Goal: Transaction & Acquisition: Purchase product/service

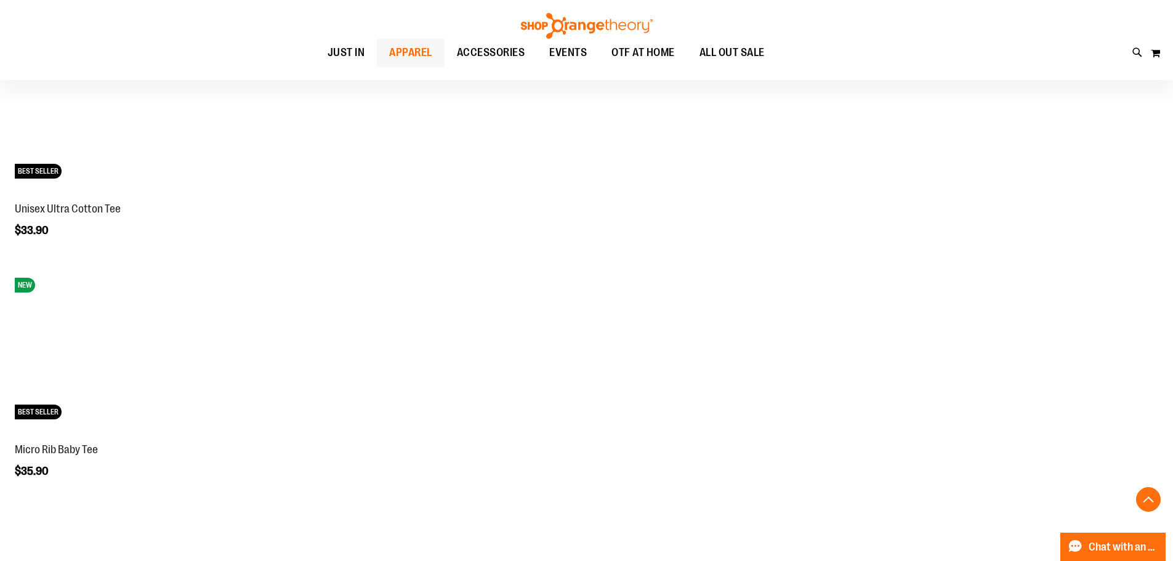
scroll to position [2216, 0]
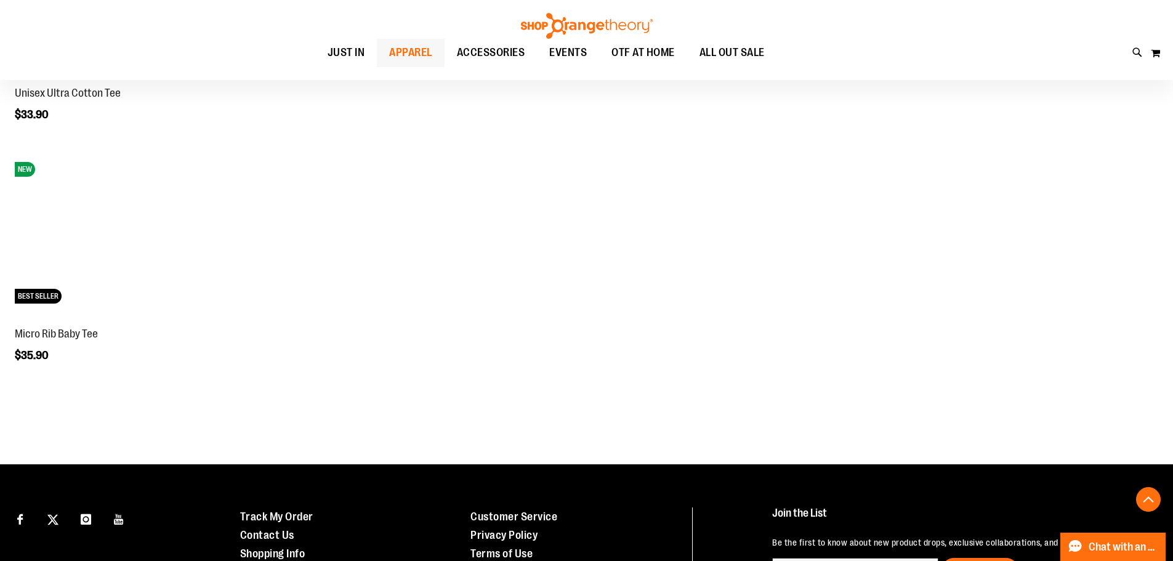
click at [389, 44] on span "APPAREL" at bounding box center [410, 53] width 43 height 28
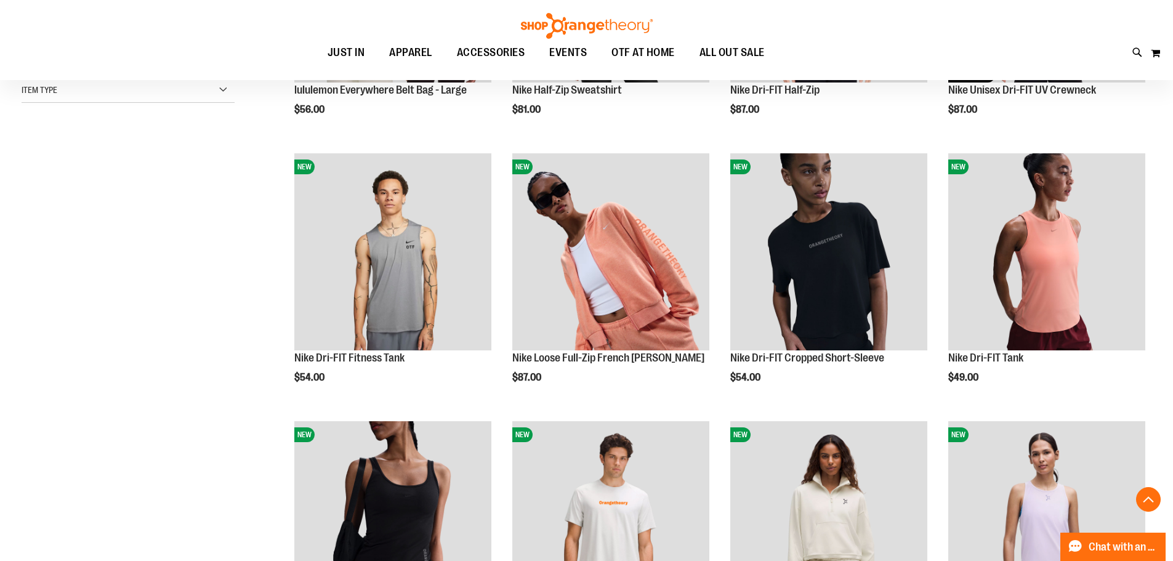
scroll to position [369, 0]
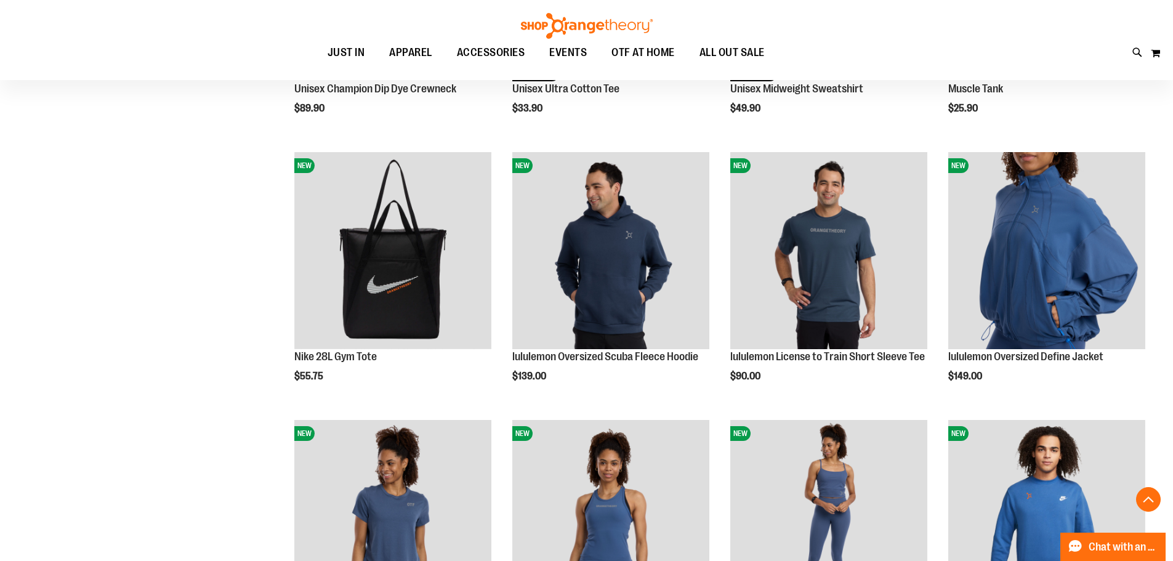
scroll to position [1108, 0]
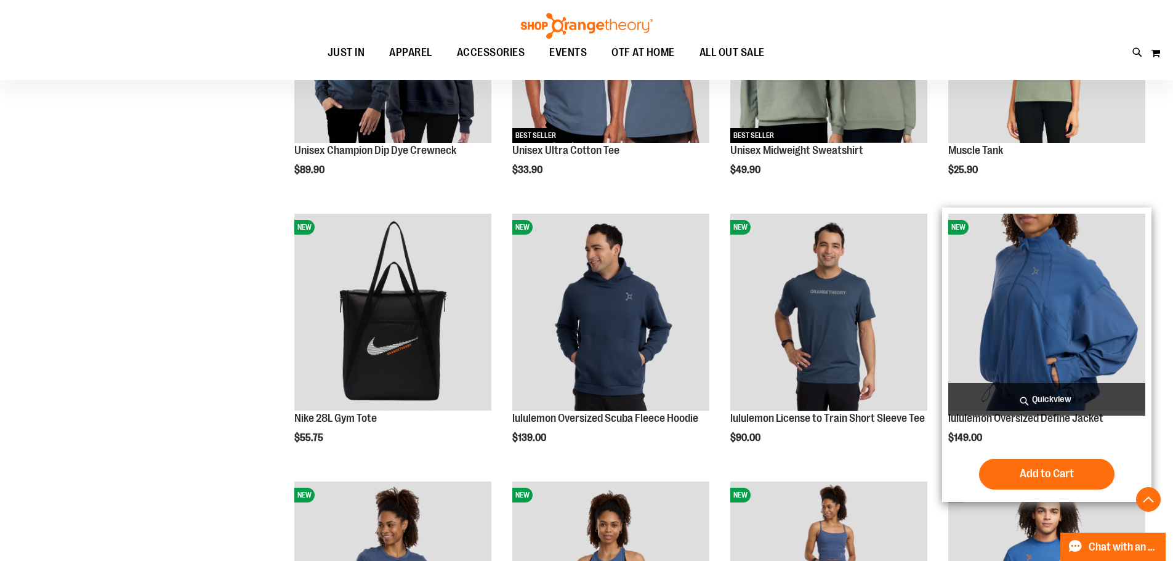
click at [1034, 340] on img "product" at bounding box center [1046, 312] width 197 height 197
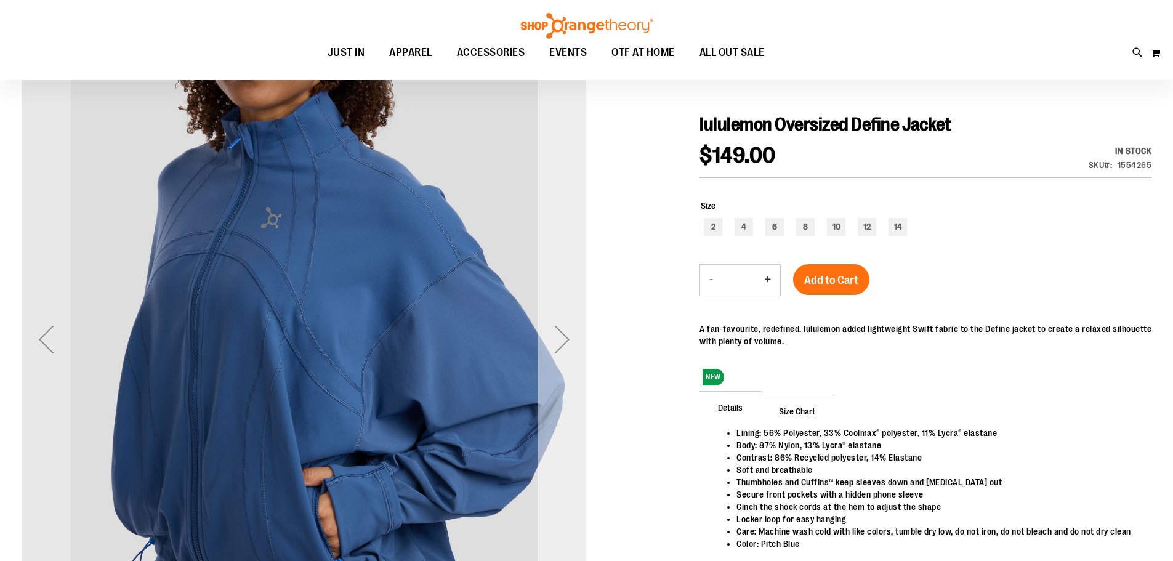
scroll to position [123, 0]
click at [581, 310] on div "Next" at bounding box center [562, 338] width 49 height 565
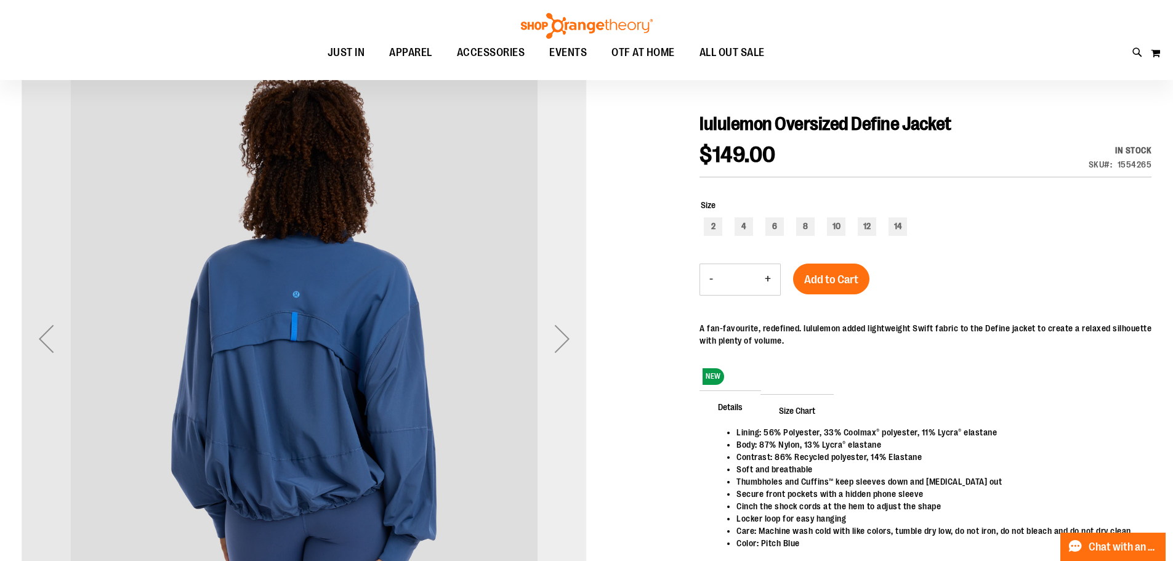
click at [581, 310] on div "Next" at bounding box center [562, 338] width 49 height 565
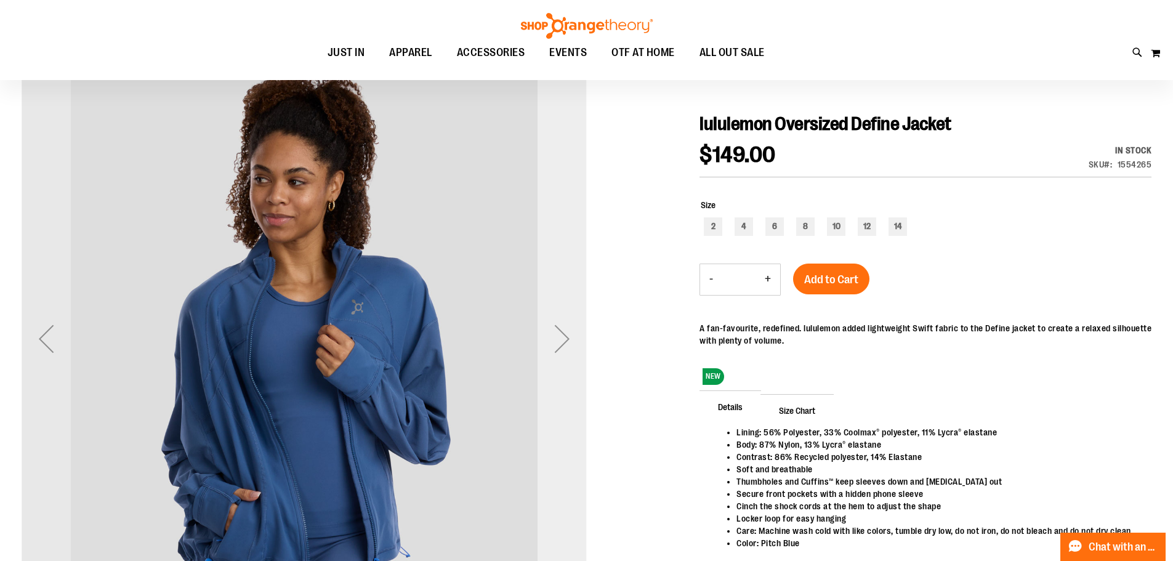
click at [581, 310] on div "Next" at bounding box center [562, 338] width 49 height 565
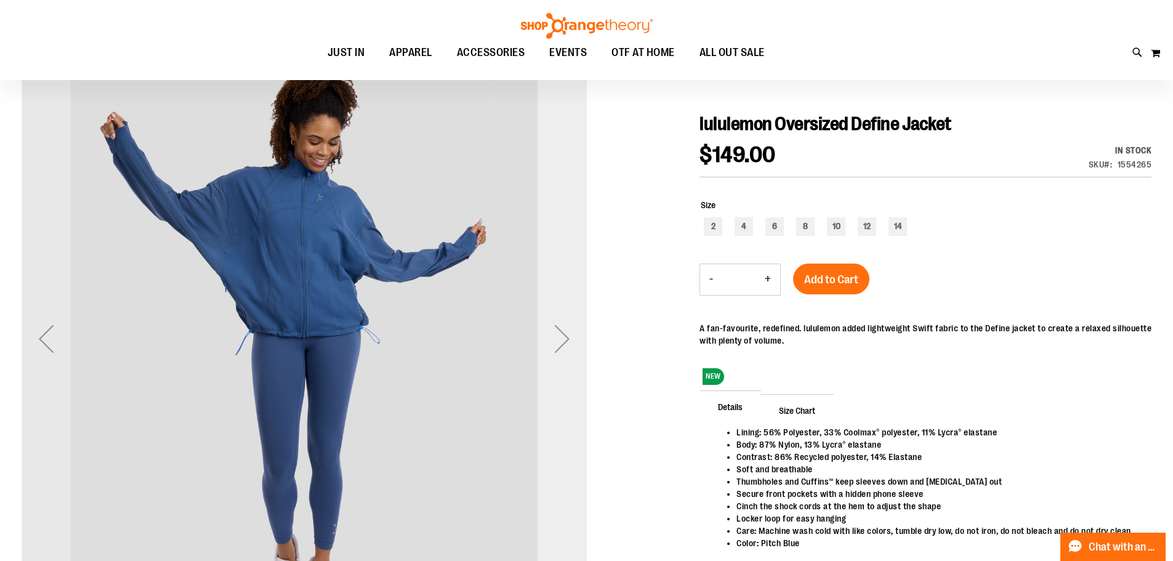
click at [581, 310] on div "Next" at bounding box center [562, 338] width 49 height 565
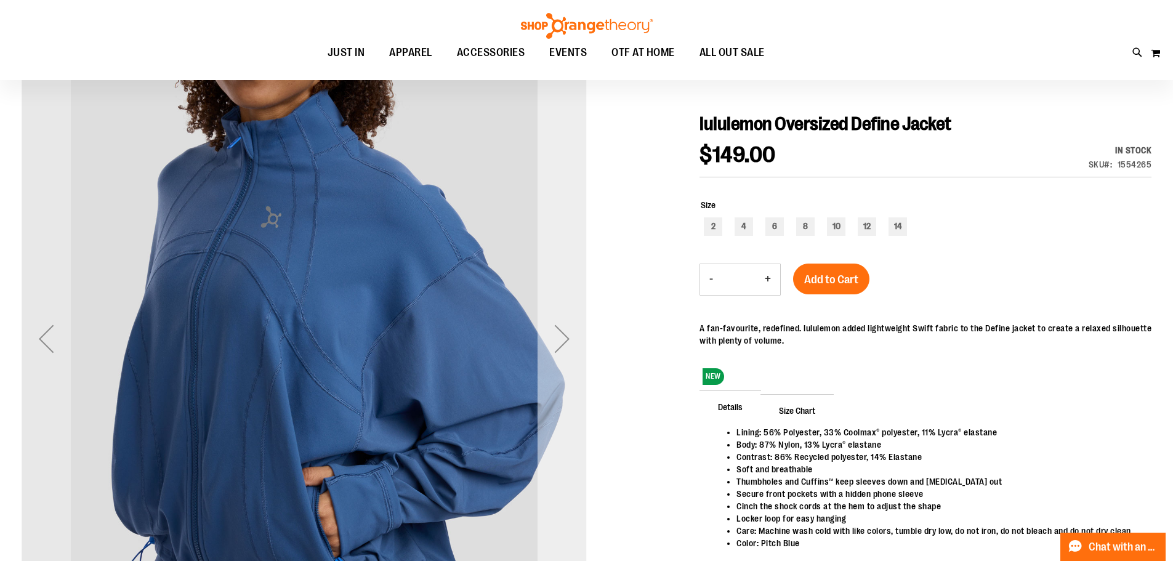
click at [565, 330] on div "Next" at bounding box center [562, 338] width 49 height 49
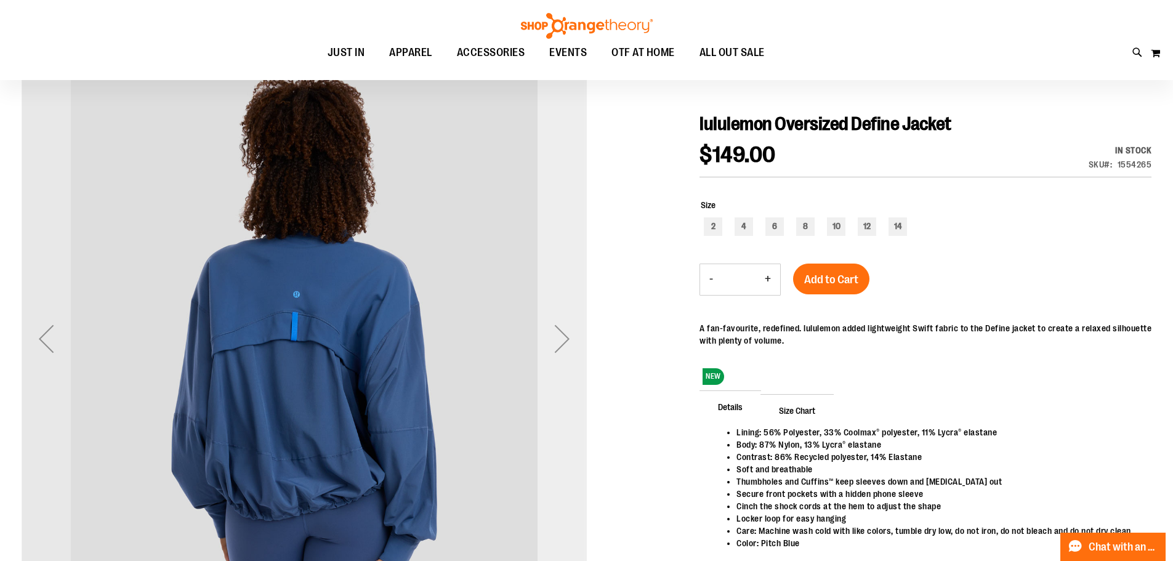
click at [565, 330] on div "Next" at bounding box center [562, 338] width 49 height 49
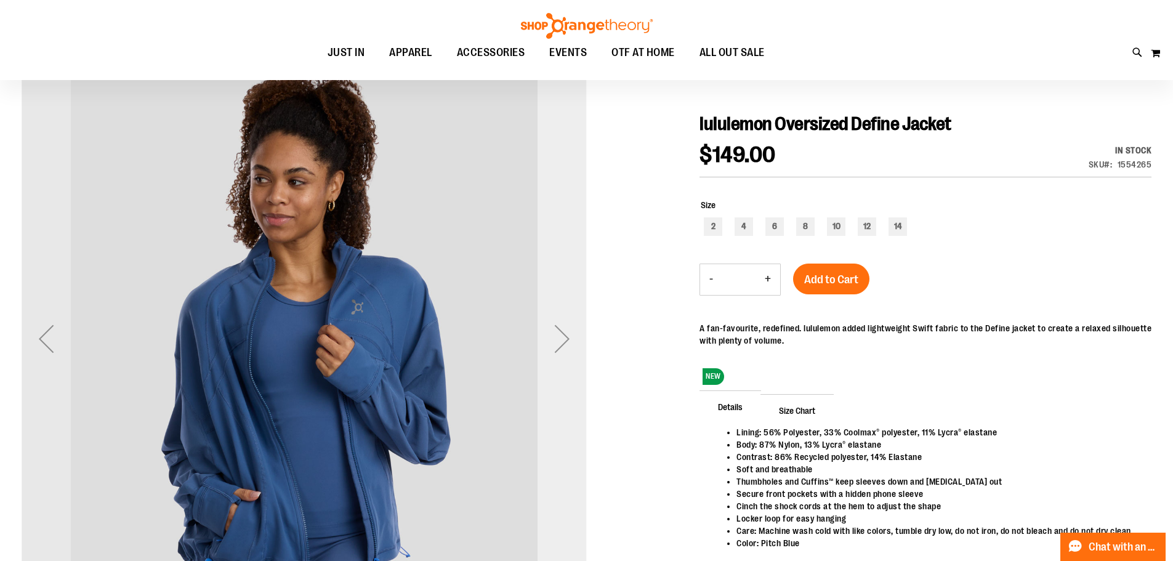
click at [565, 330] on div "Next" at bounding box center [562, 338] width 49 height 49
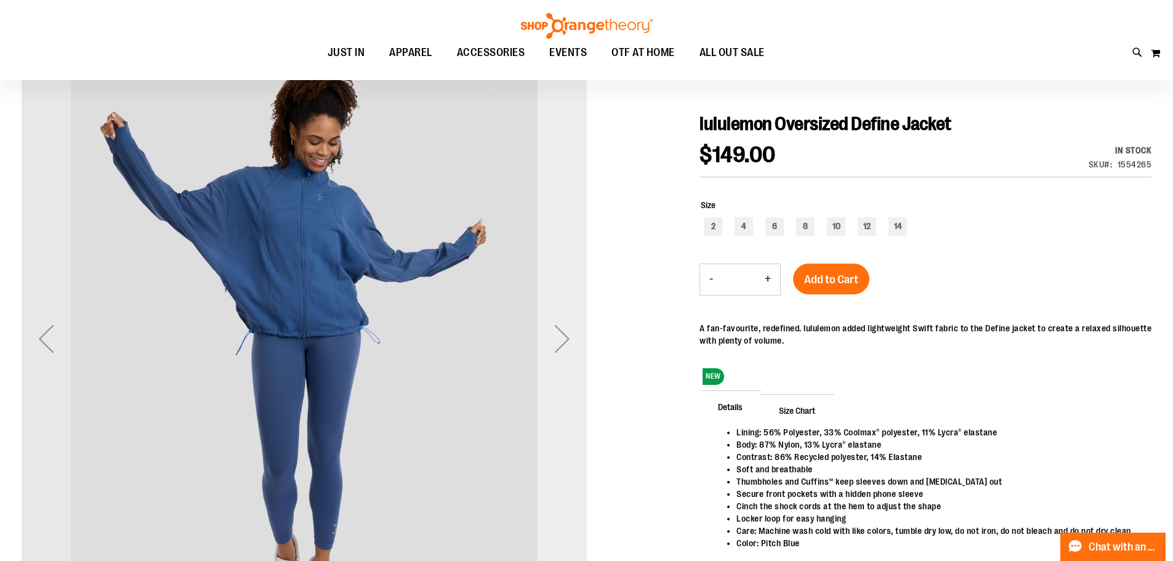
click at [565, 330] on div "Next" at bounding box center [562, 338] width 49 height 49
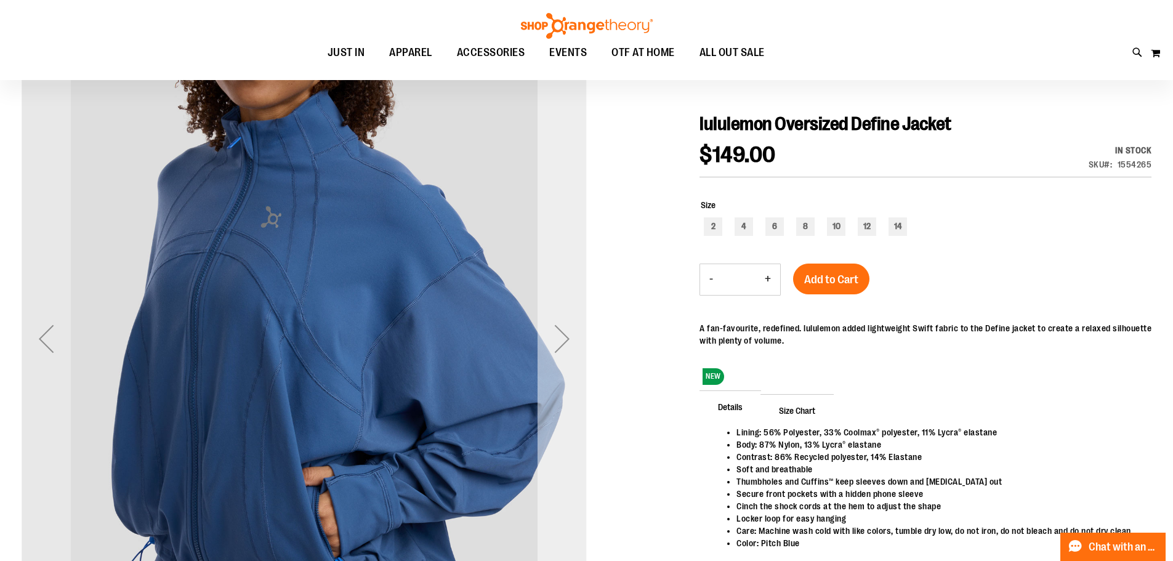
click at [565, 331] on div "Next" at bounding box center [562, 338] width 49 height 49
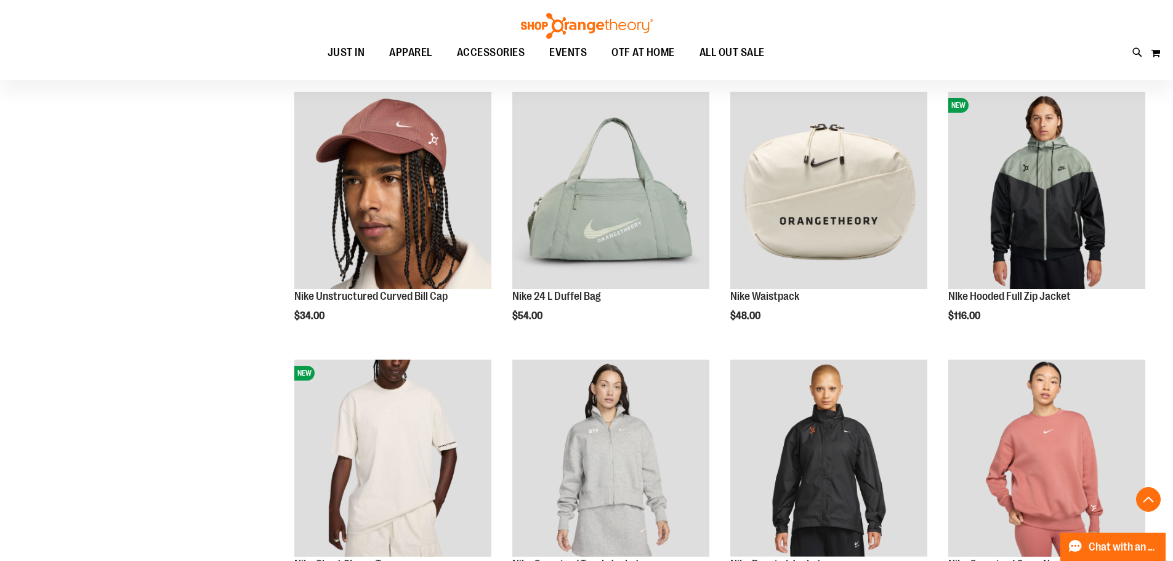
scroll to position [1023, 0]
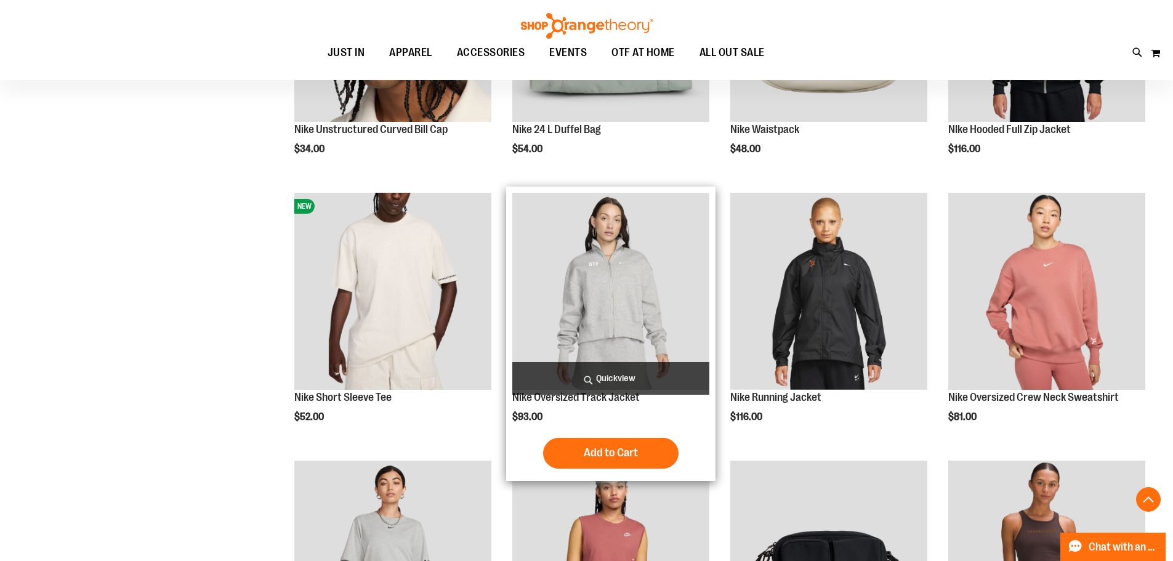
click at [628, 264] on img "product" at bounding box center [610, 291] width 197 height 197
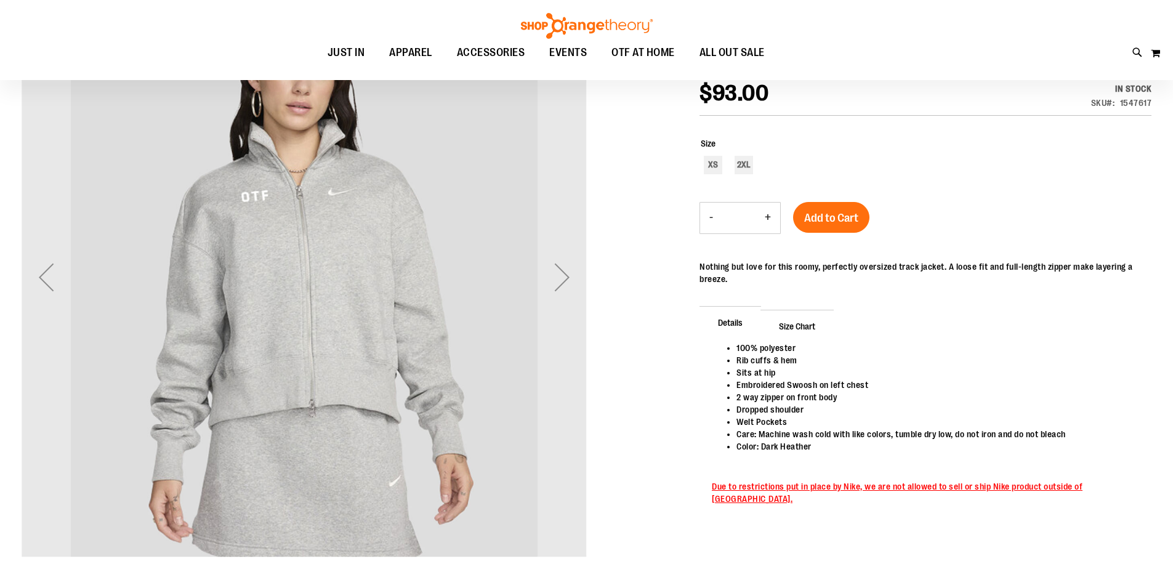
scroll to position [183, 0]
click at [548, 267] on div "Next" at bounding box center [562, 277] width 49 height 49
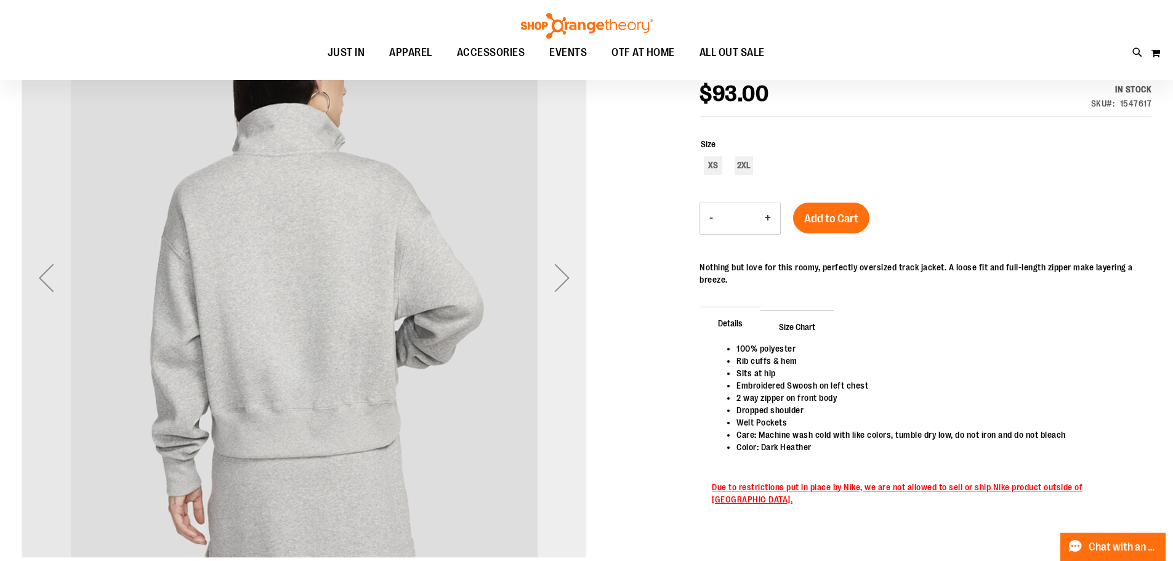
click at [548, 267] on div "Next" at bounding box center [562, 277] width 49 height 49
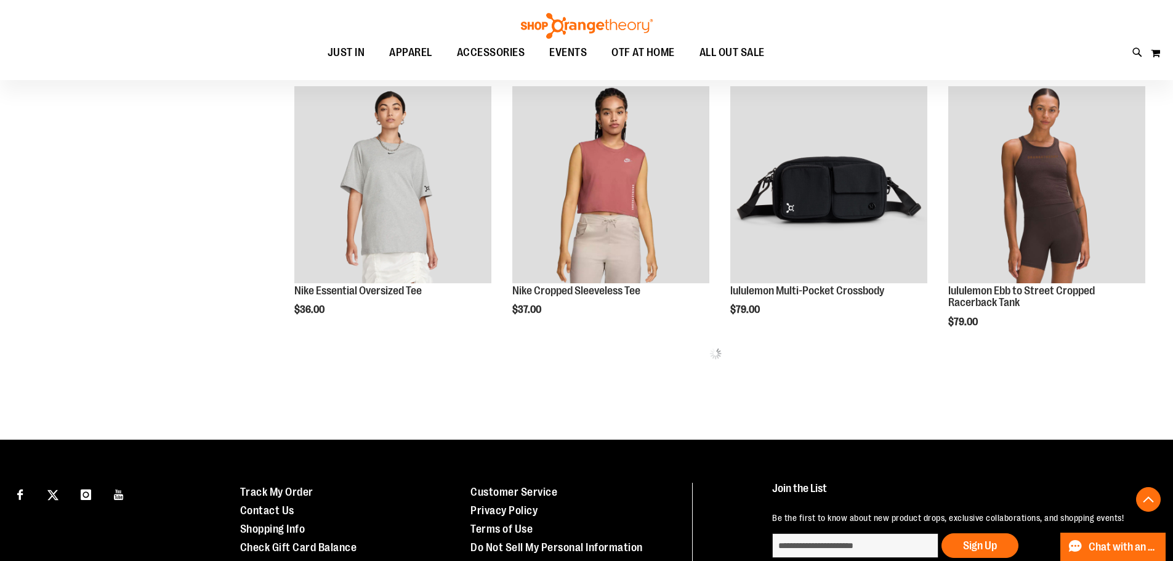
scroll to position [738, 0]
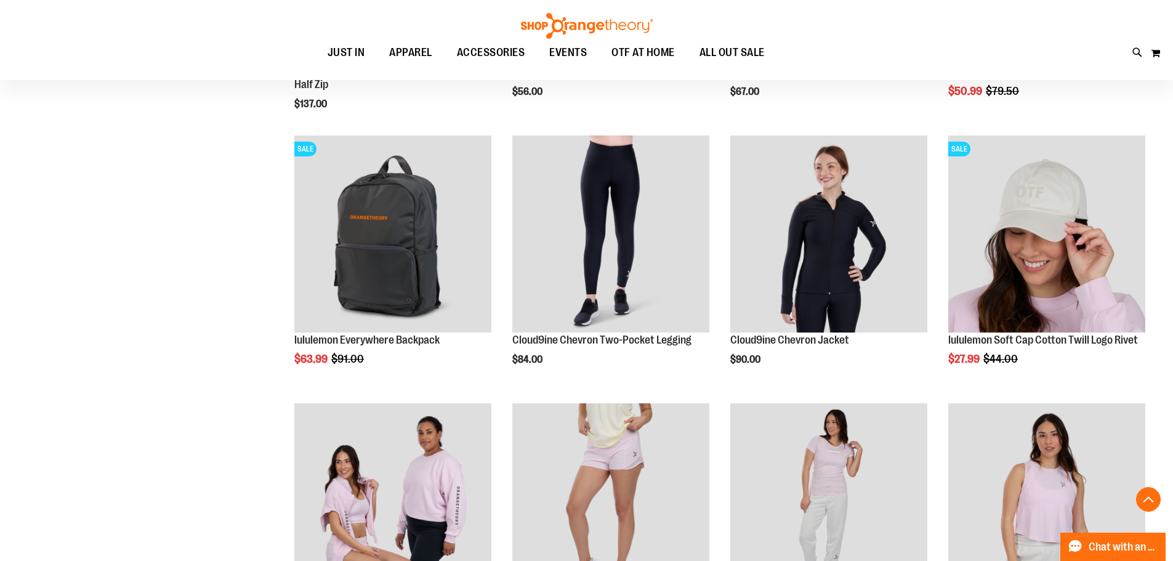
scroll to position [1231, 0]
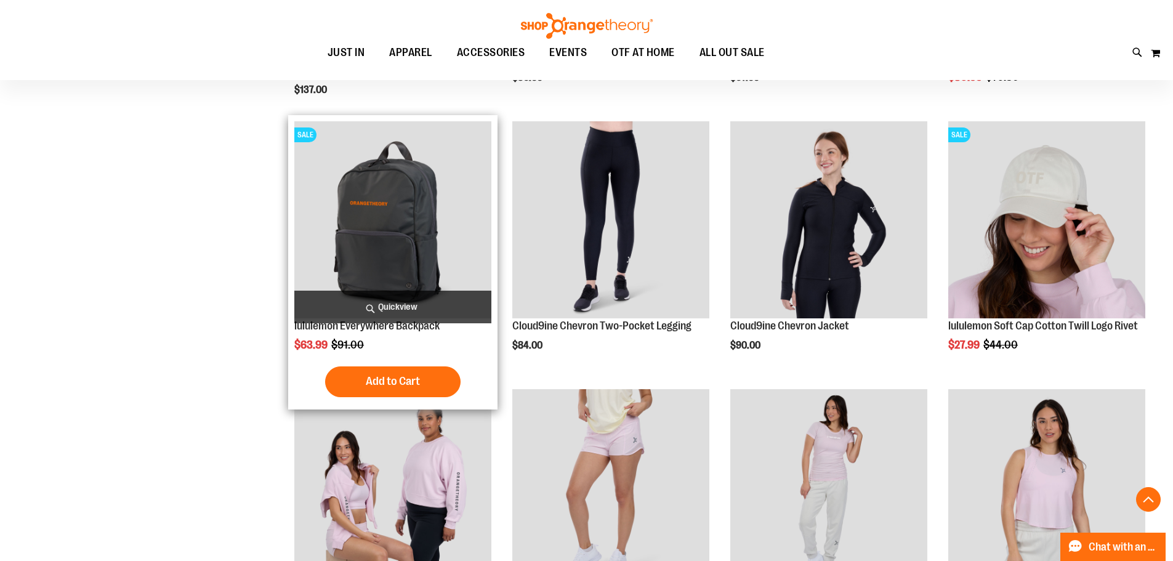
click at [406, 235] on img "product" at bounding box center [392, 219] width 197 height 197
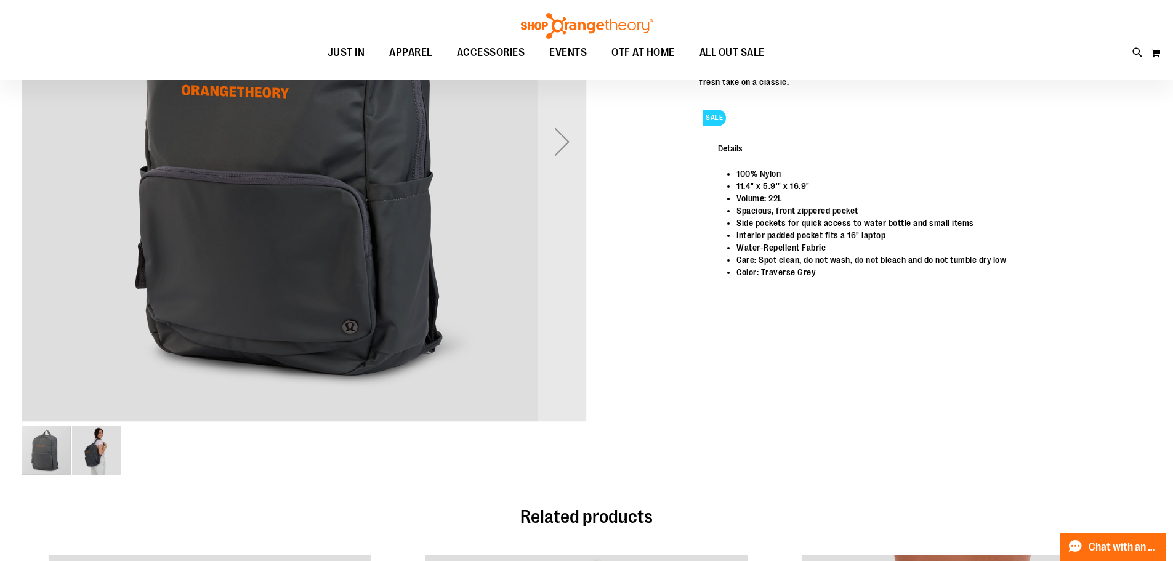
scroll to position [60, 0]
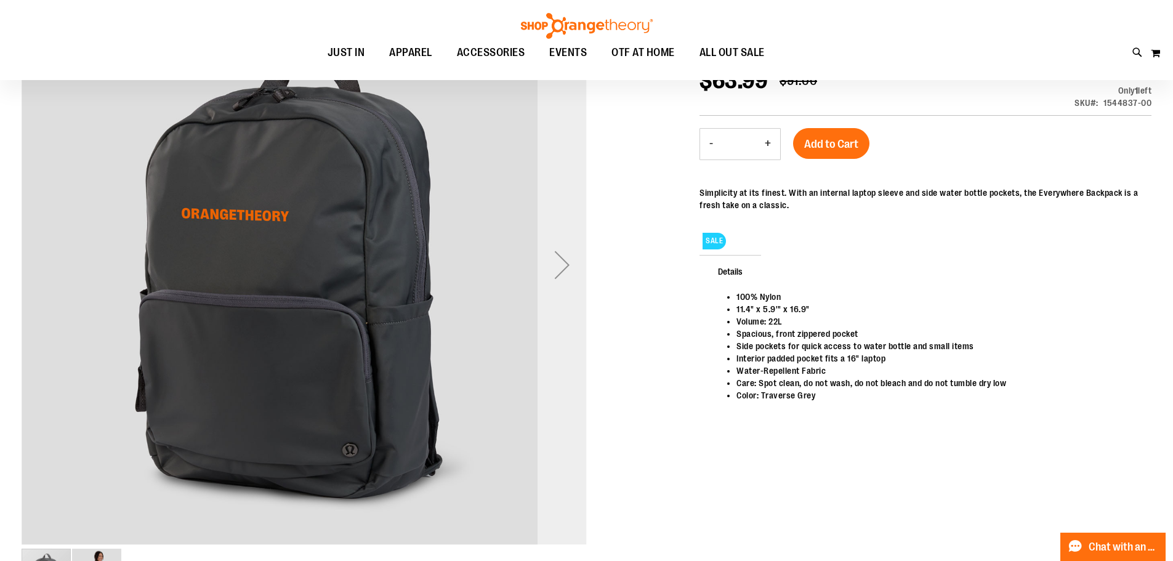
click at [556, 268] on div "Next" at bounding box center [562, 264] width 49 height 49
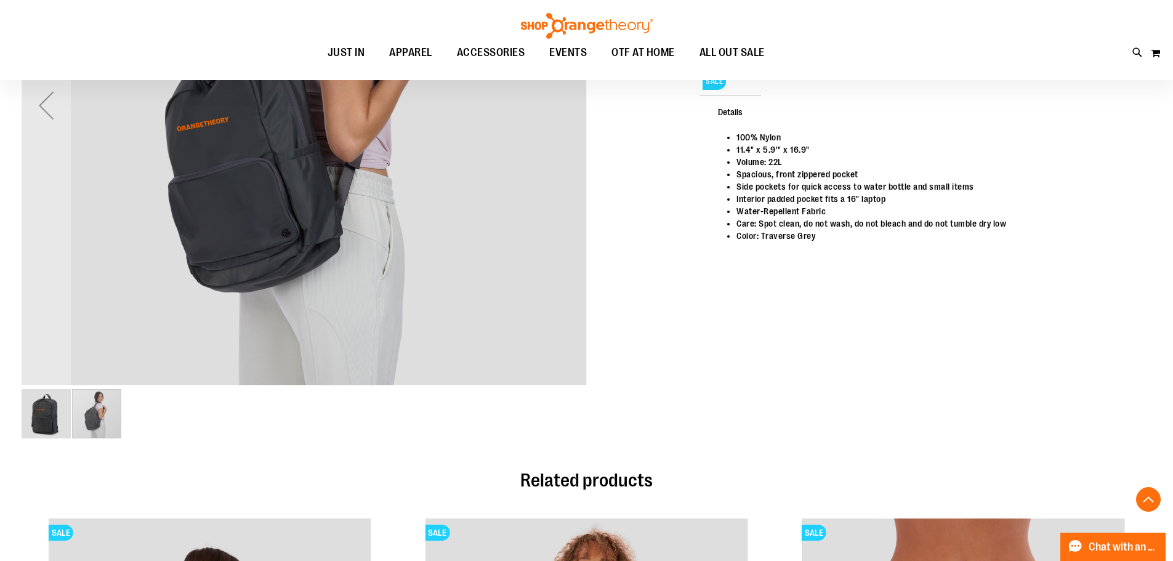
scroll to position [245, 0]
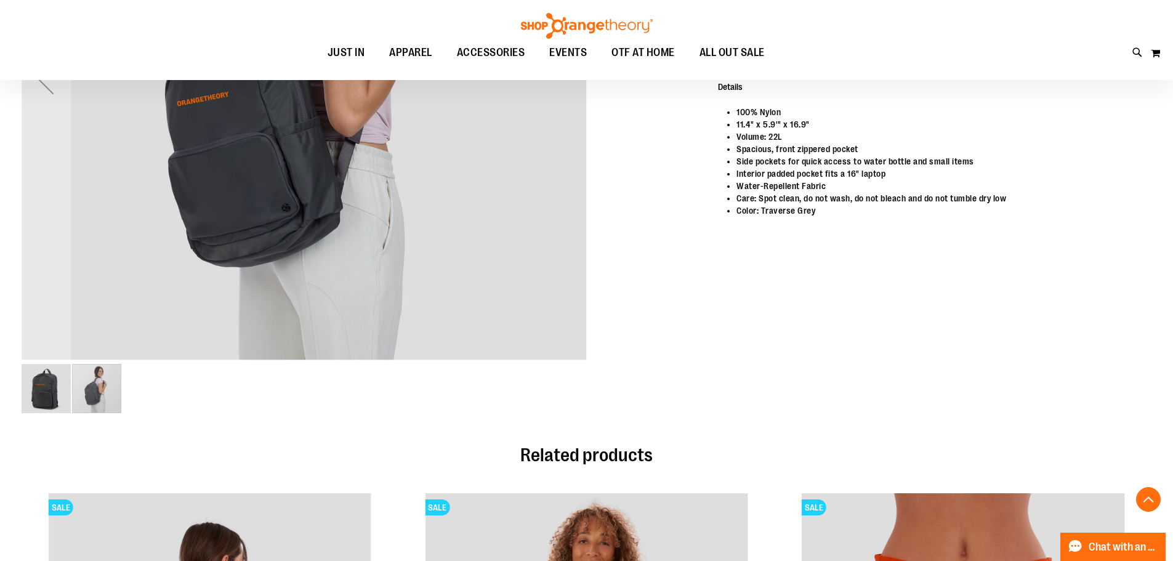
click at [101, 387] on div "carousel" at bounding box center [96, 388] width 49 height 49
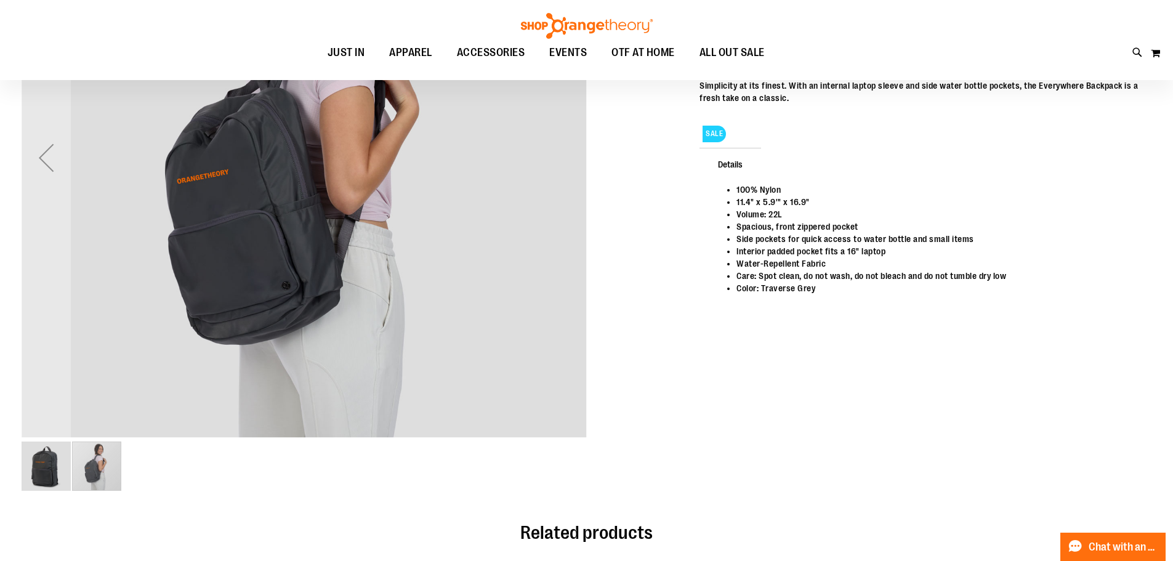
scroll to position [184, 0]
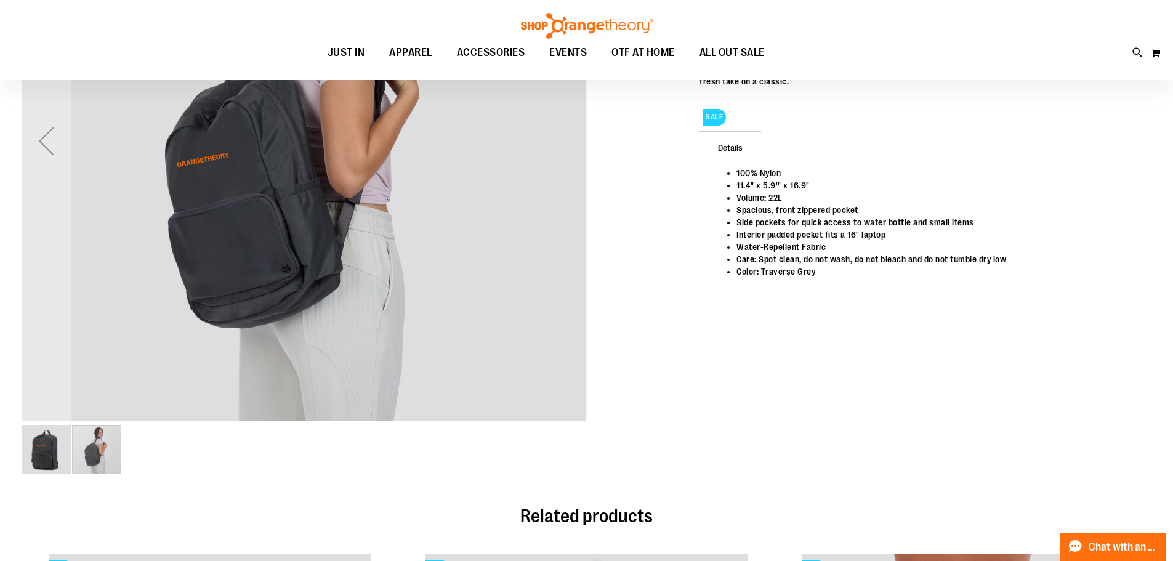
click at [44, 457] on img "image 1 of 2" at bounding box center [46, 449] width 49 height 49
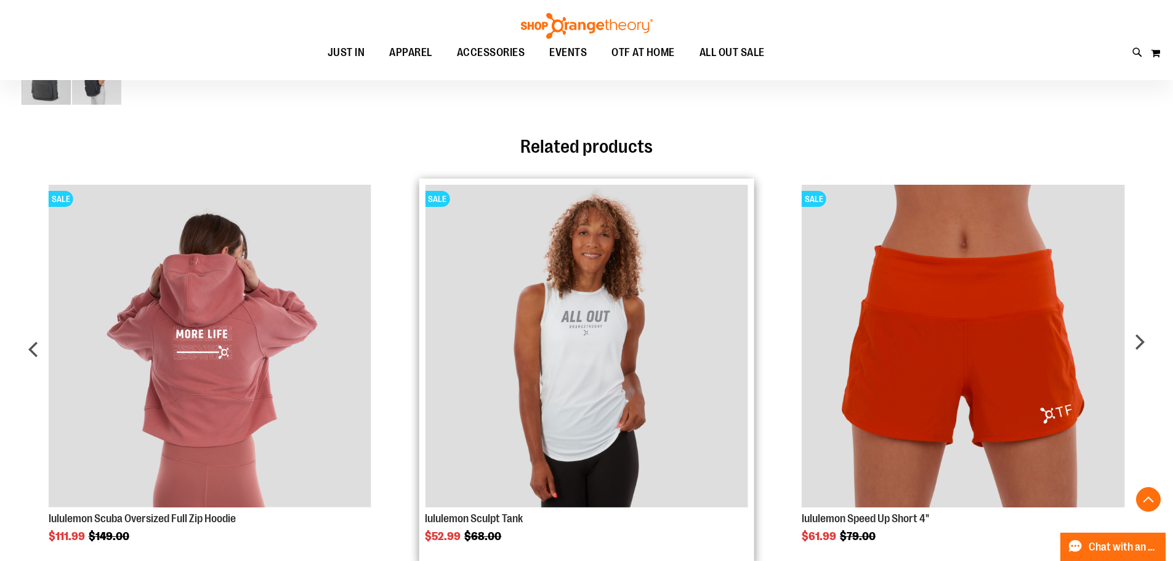
scroll to position [829, 0]
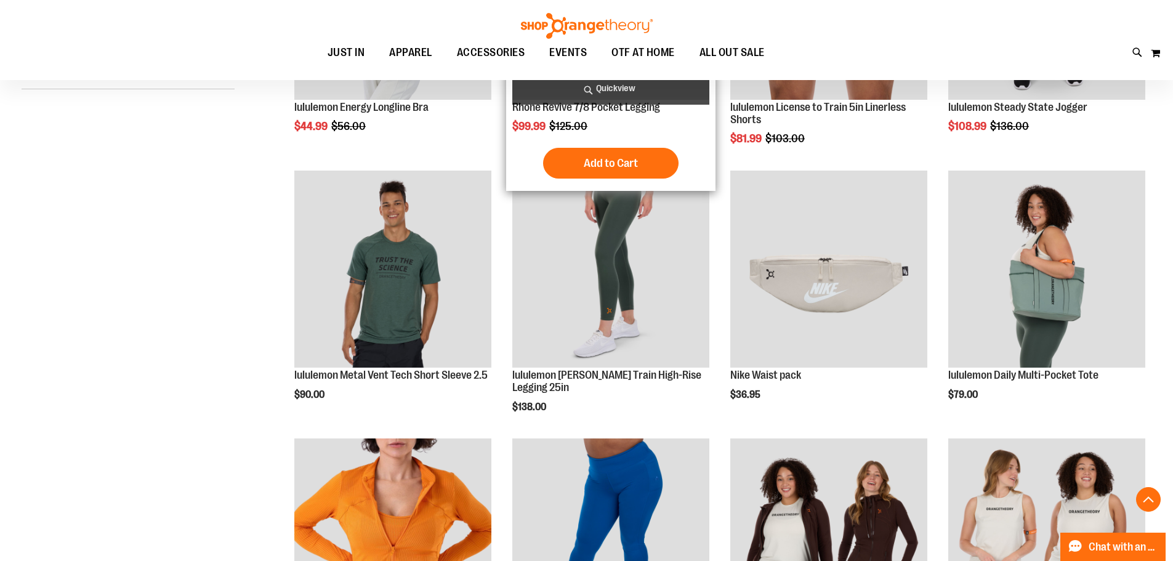
scroll to position [307, 0]
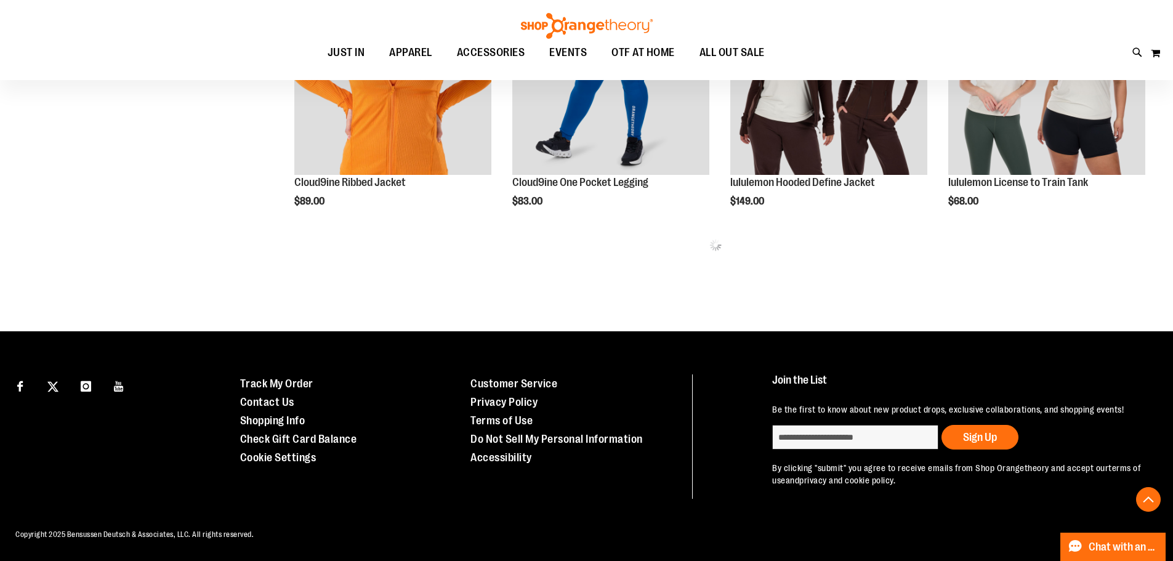
scroll to position [715, 0]
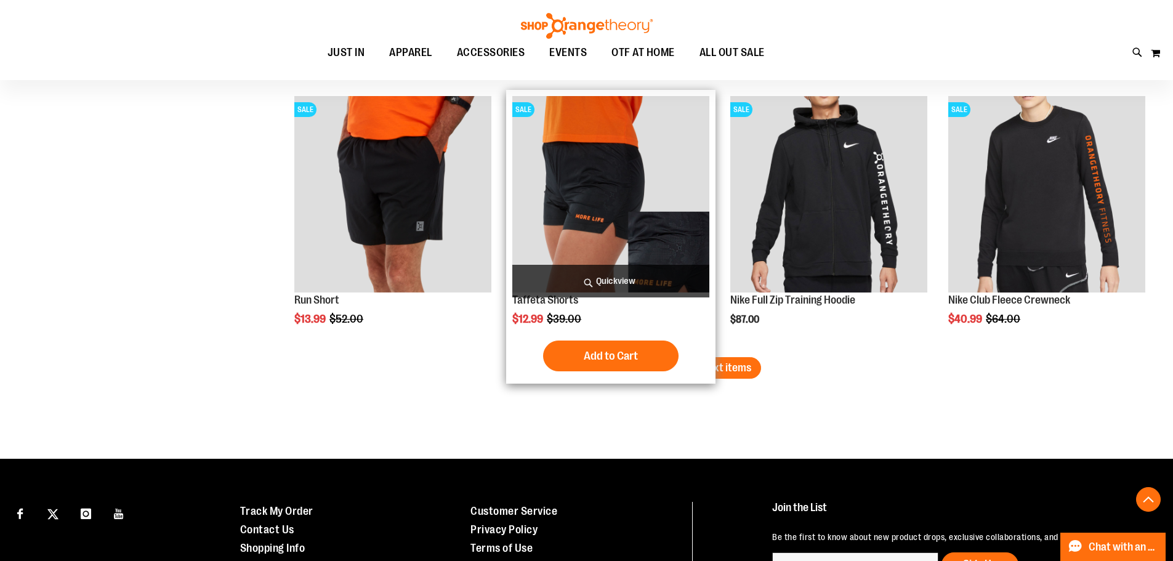
scroll to position [2193, 0]
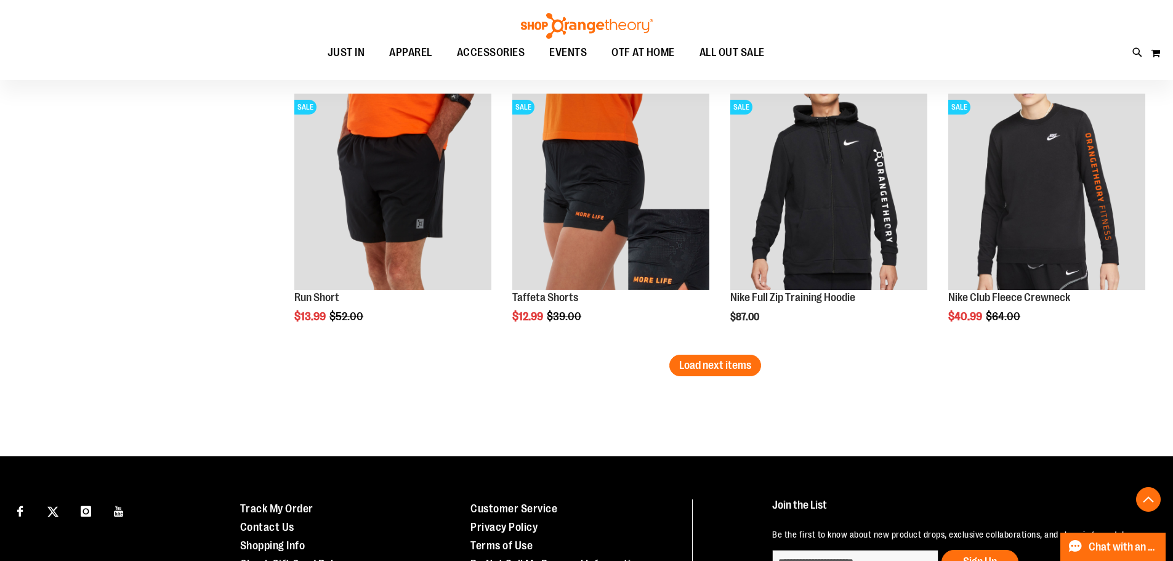
click at [720, 368] on span "Load next items" at bounding box center [715, 365] width 72 height 12
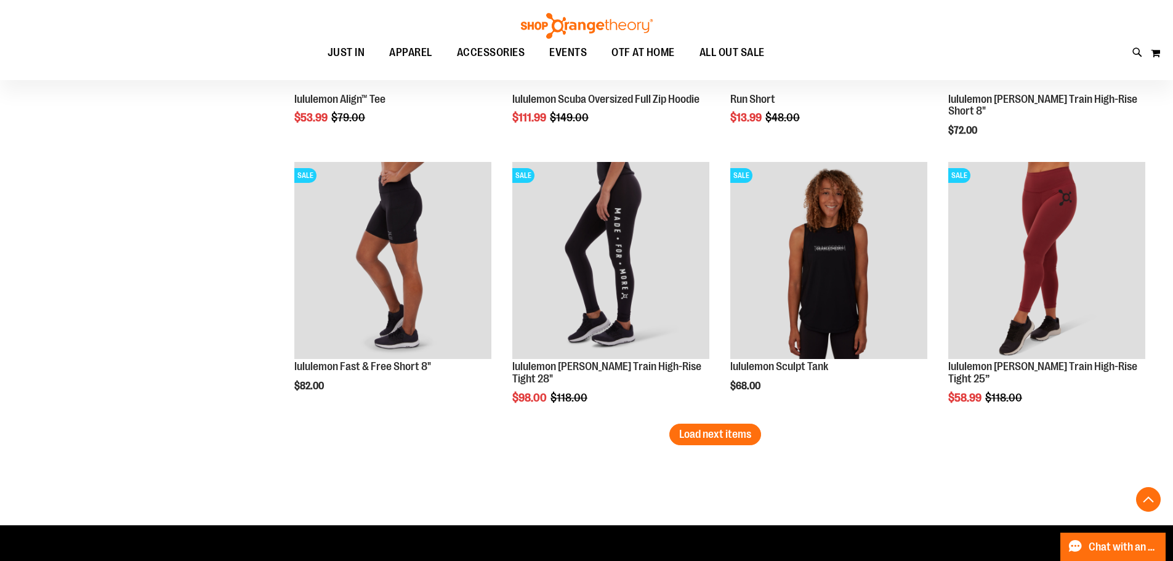
scroll to position [2932, 0]
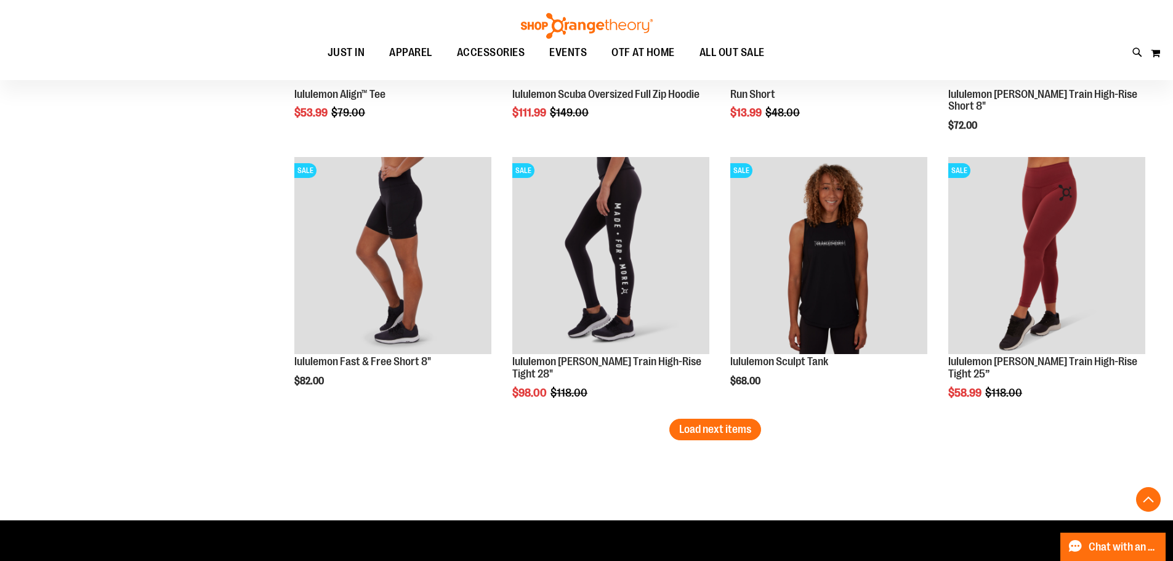
click at [694, 432] on span "Load next items" at bounding box center [715, 429] width 72 height 12
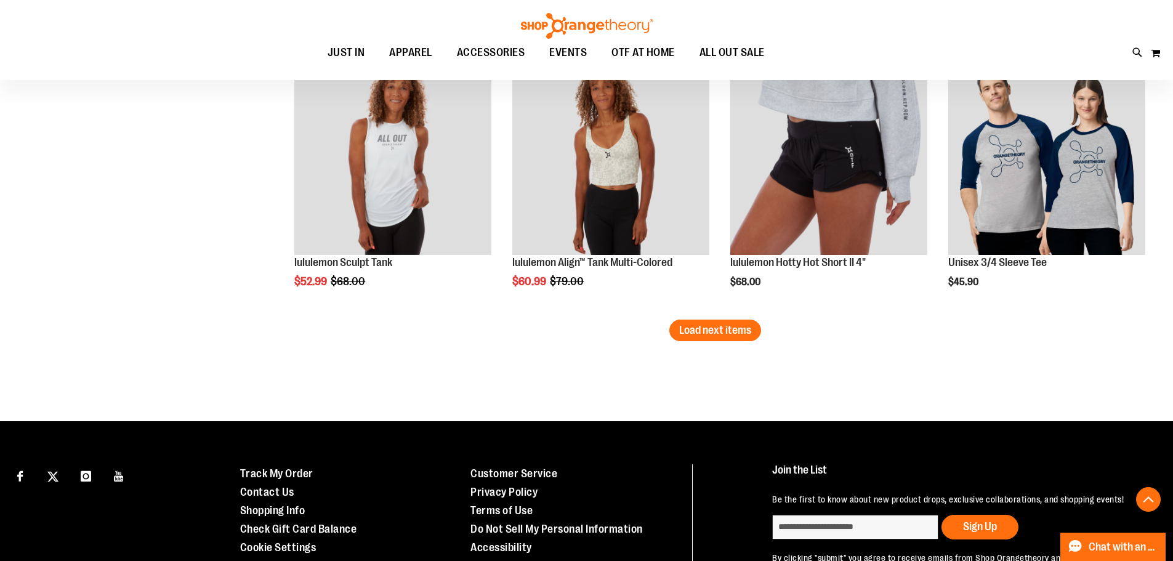
scroll to position [3856, 0]
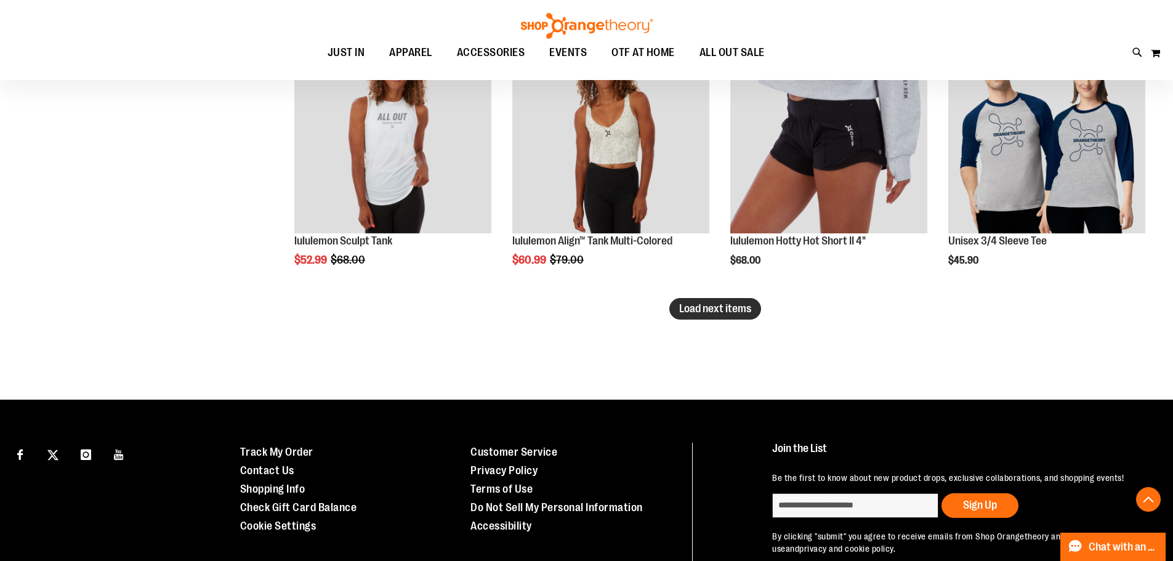
click at [736, 308] on span "Load next items" at bounding box center [715, 308] width 72 height 12
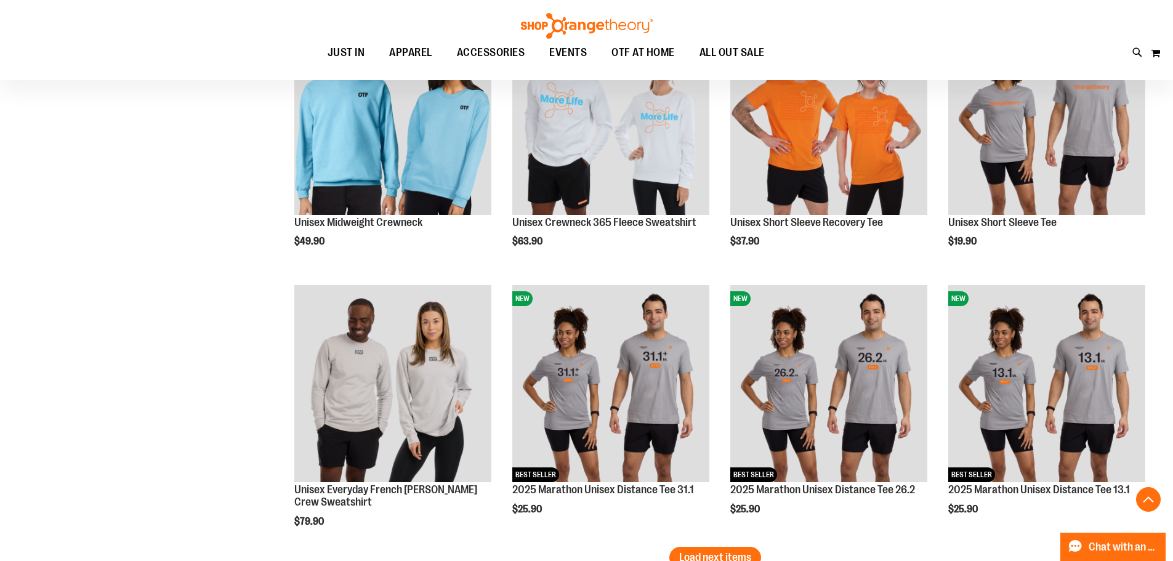
scroll to position [4471, 0]
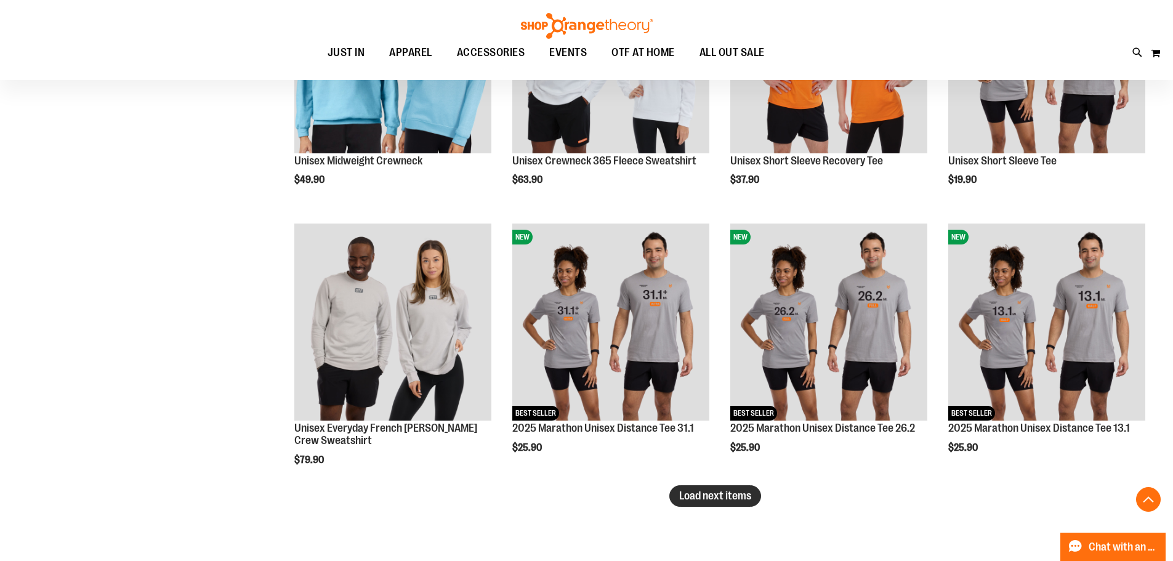
click at [725, 496] on span "Load next items" at bounding box center [715, 495] width 72 height 12
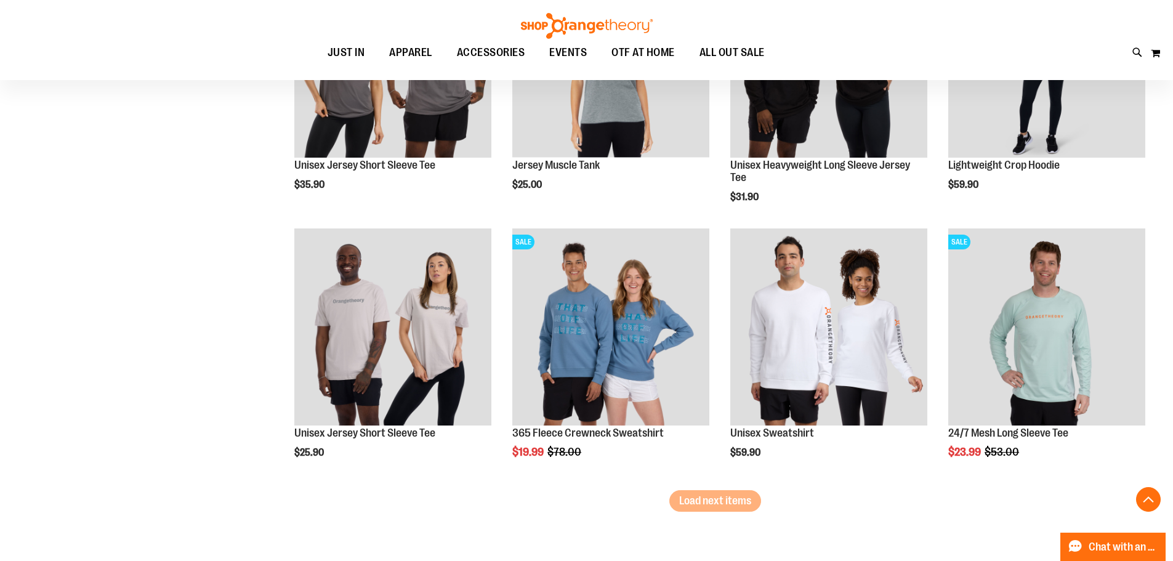
scroll to position [5272, 0]
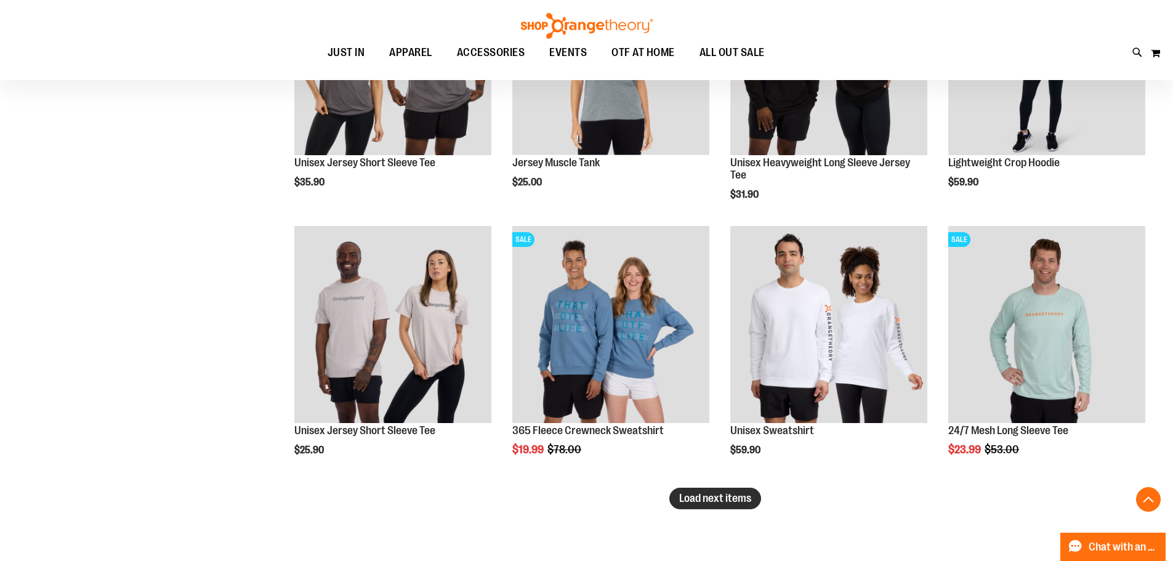
click at [729, 506] on button "Load next items" at bounding box center [715, 499] width 92 height 22
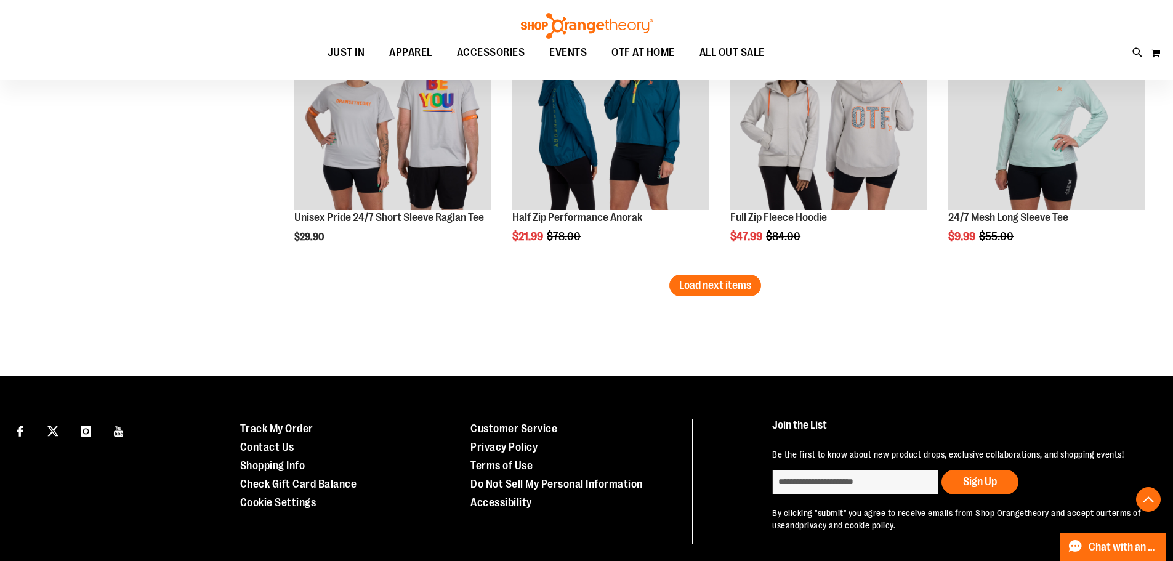
scroll to position [6160, 0]
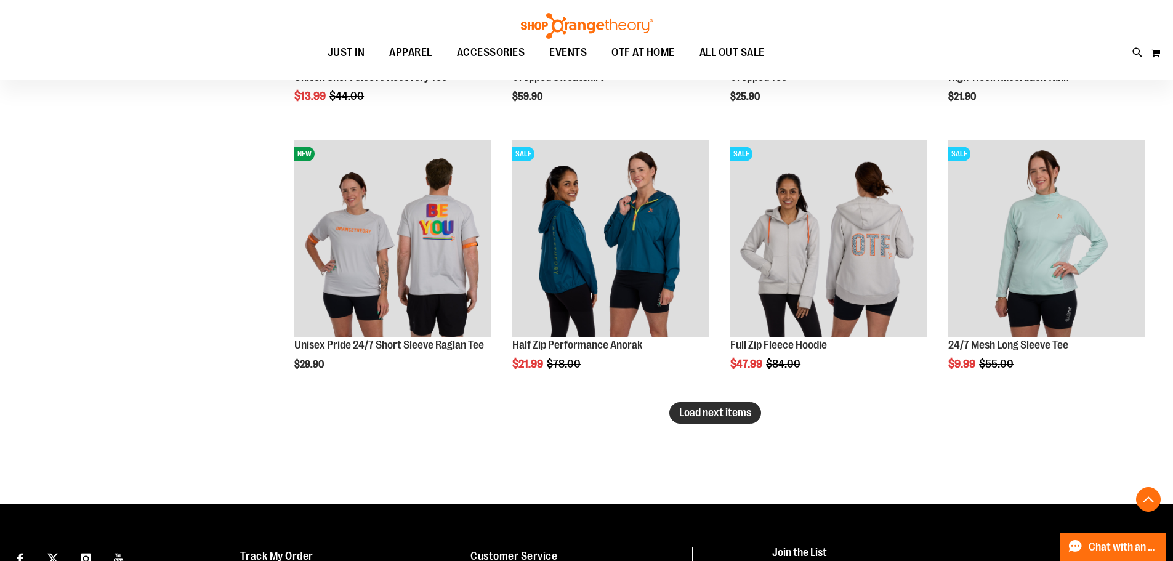
click at [731, 421] on button "Load next items" at bounding box center [715, 413] width 92 height 22
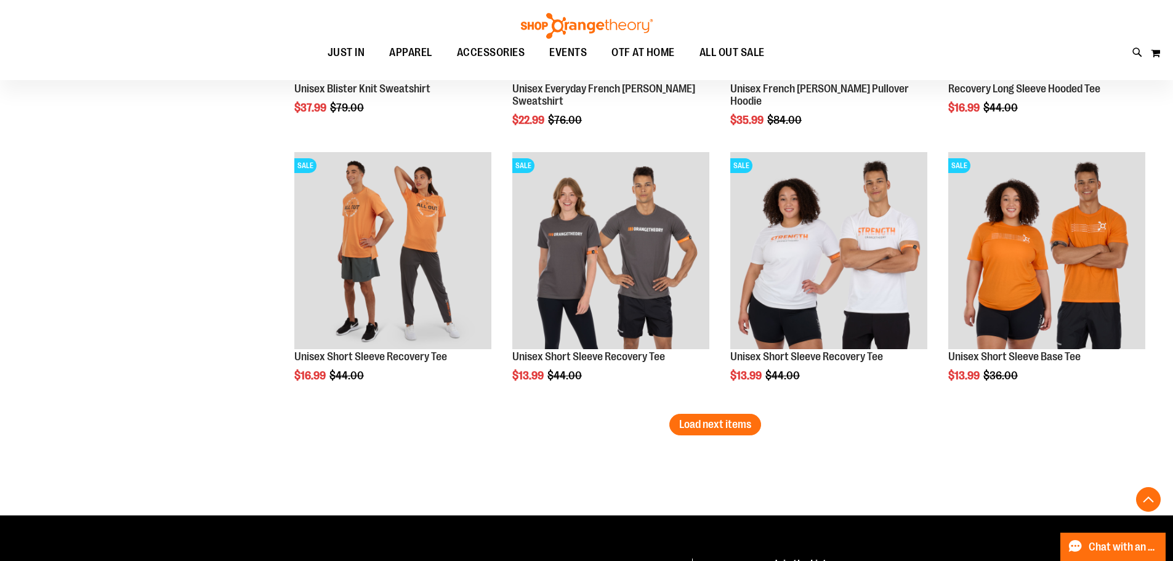
scroll to position [6961, 0]
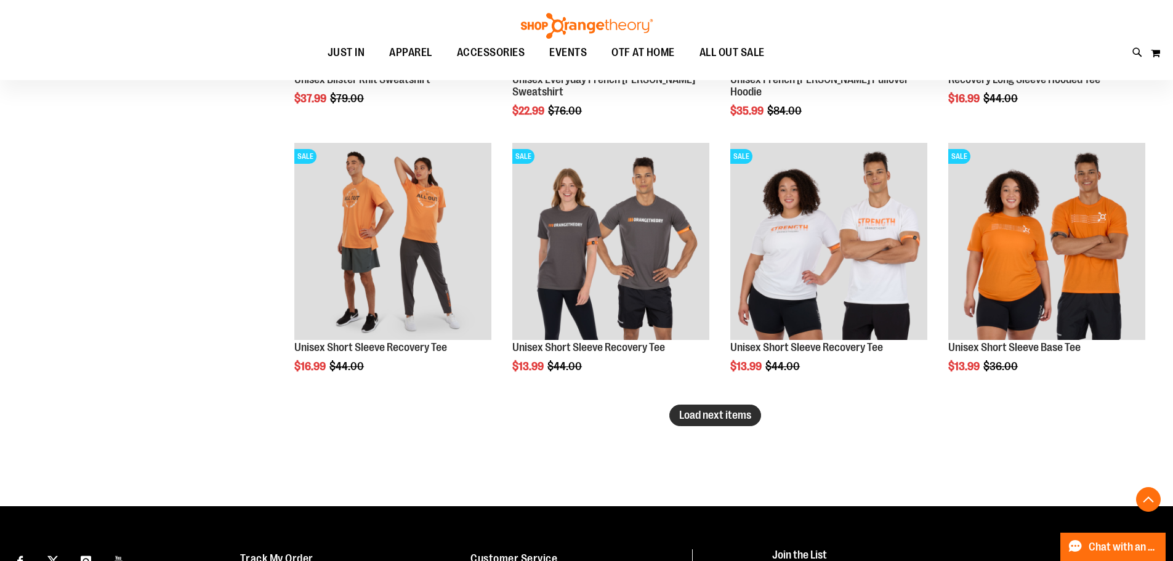
click at [695, 421] on button "Load next items" at bounding box center [715, 416] width 92 height 22
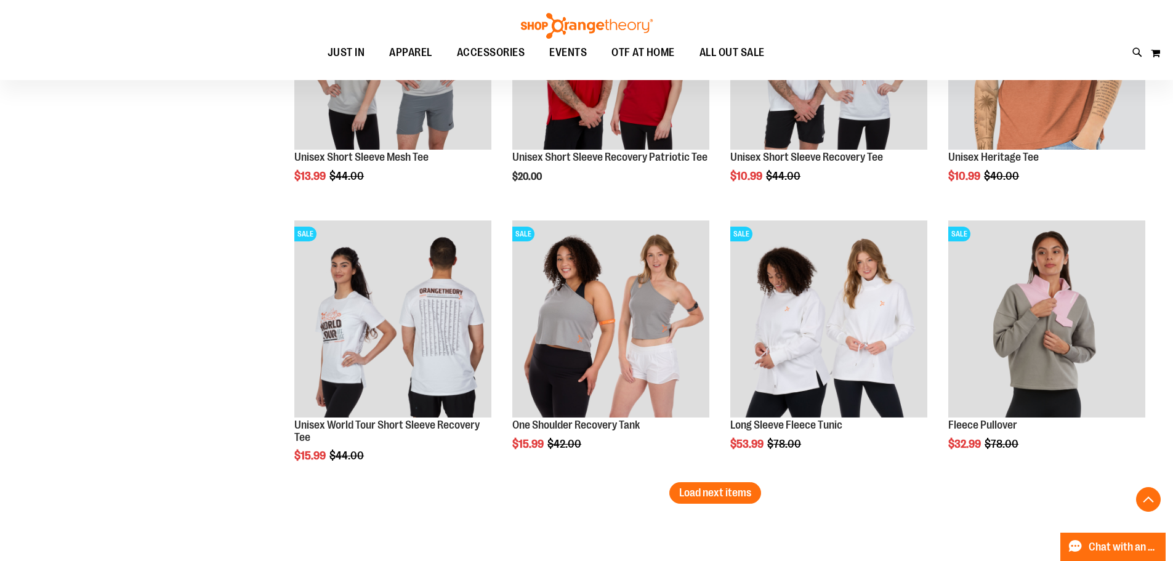
scroll to position [7700, 0]
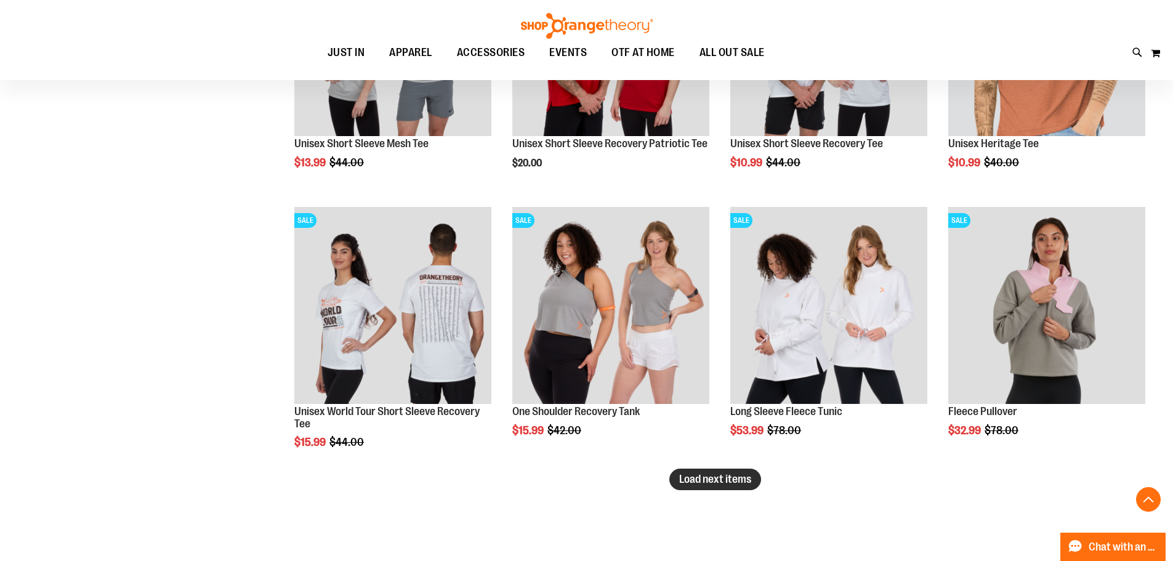
click at [736, 481] on span "Load next items" at bounding box center [715, 479] width 72 height 12
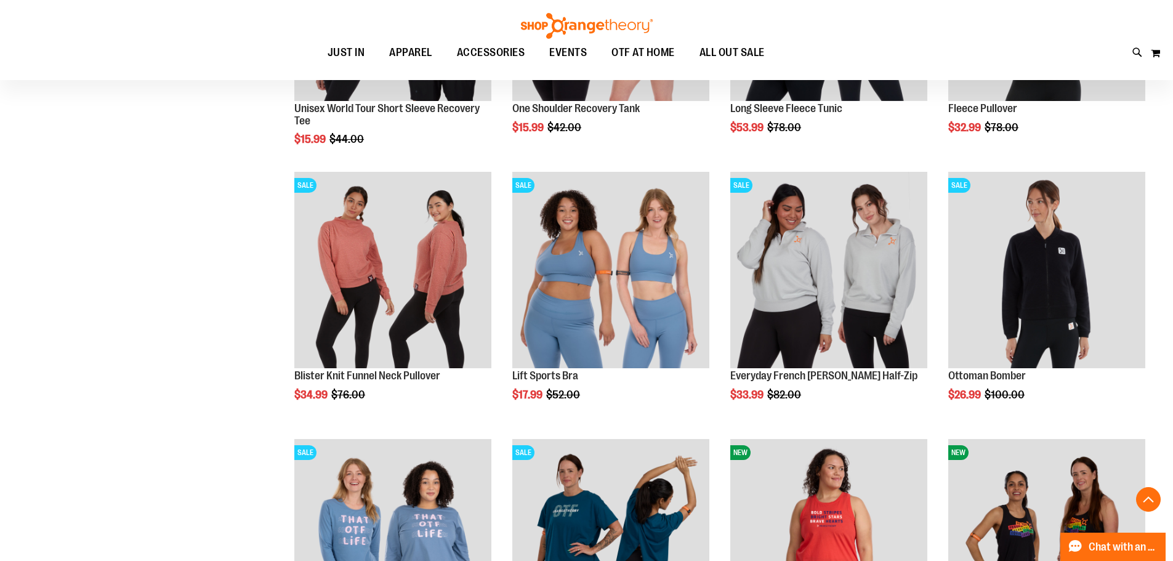
scroll to position [8007, 0]
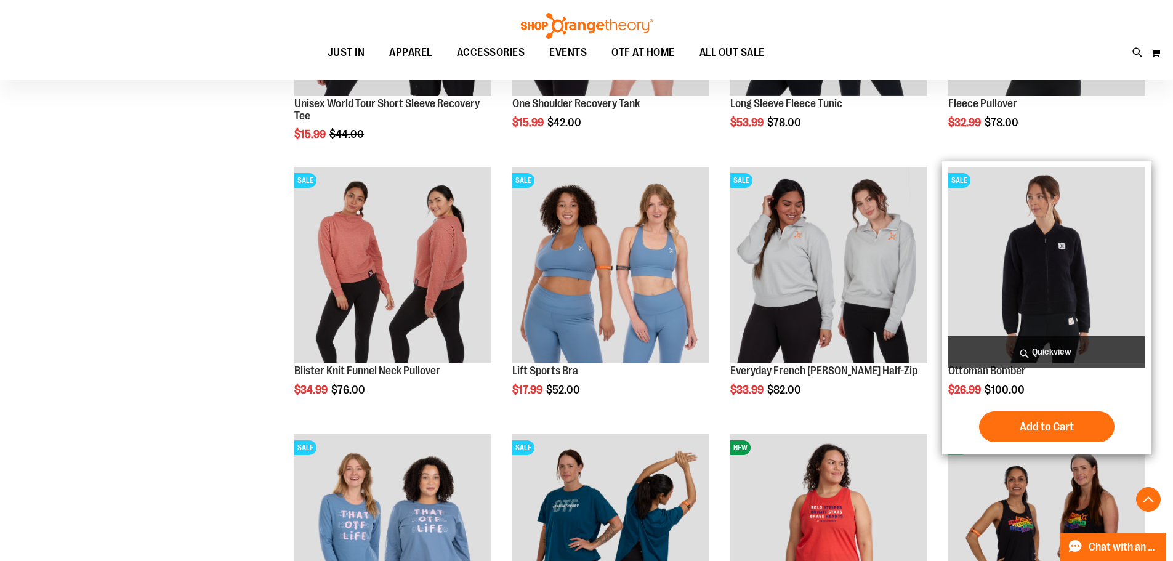
click at [1028, 239] on img "product" at bounding box center [1046, 265] width 197 height 197
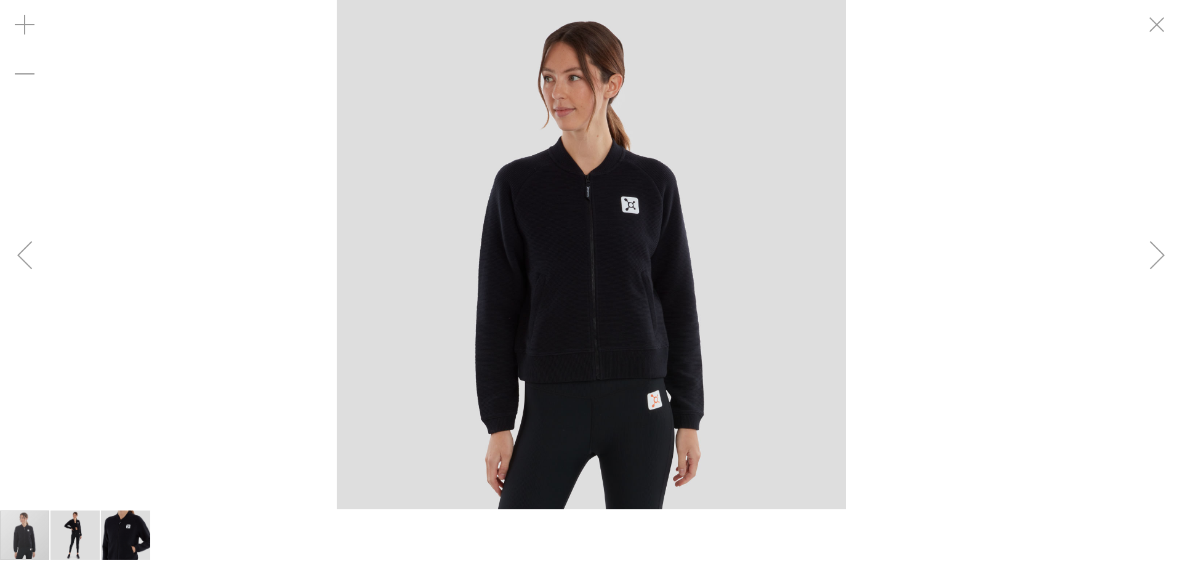
click at [82, 529] on img "image 2 of 3" at bounding box center [74, 534] width 49 height 49
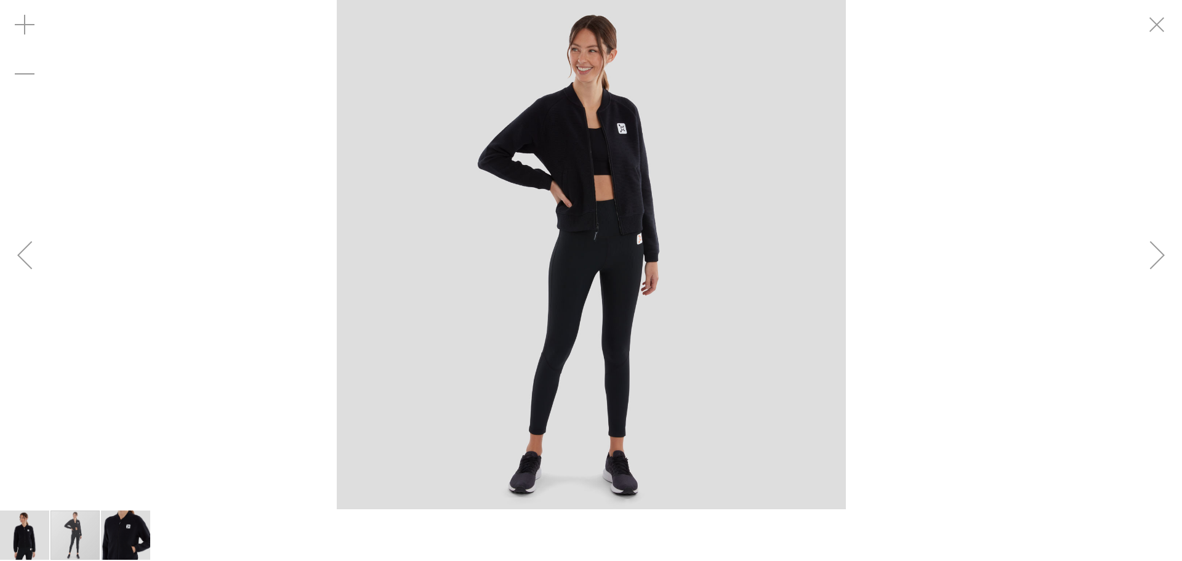
click at [124, 536] on img "image 3 of 3" at bounding box center [125, 534] width 49 height 49
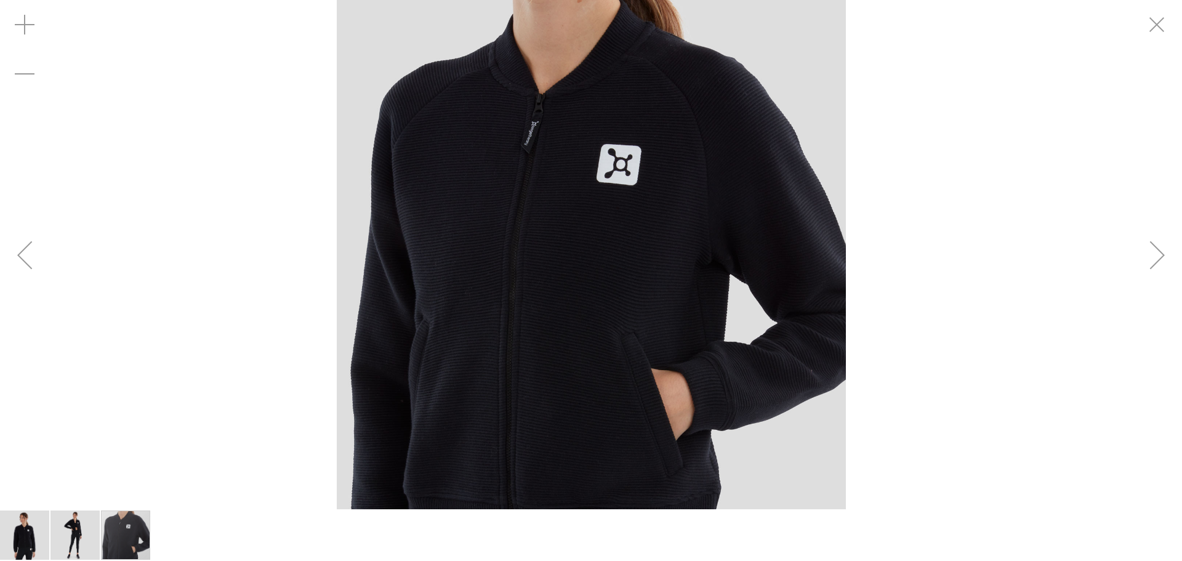
click at [31, 531] on img "image 1 of 3" at bounding box center [24, 534] width 49 height 49
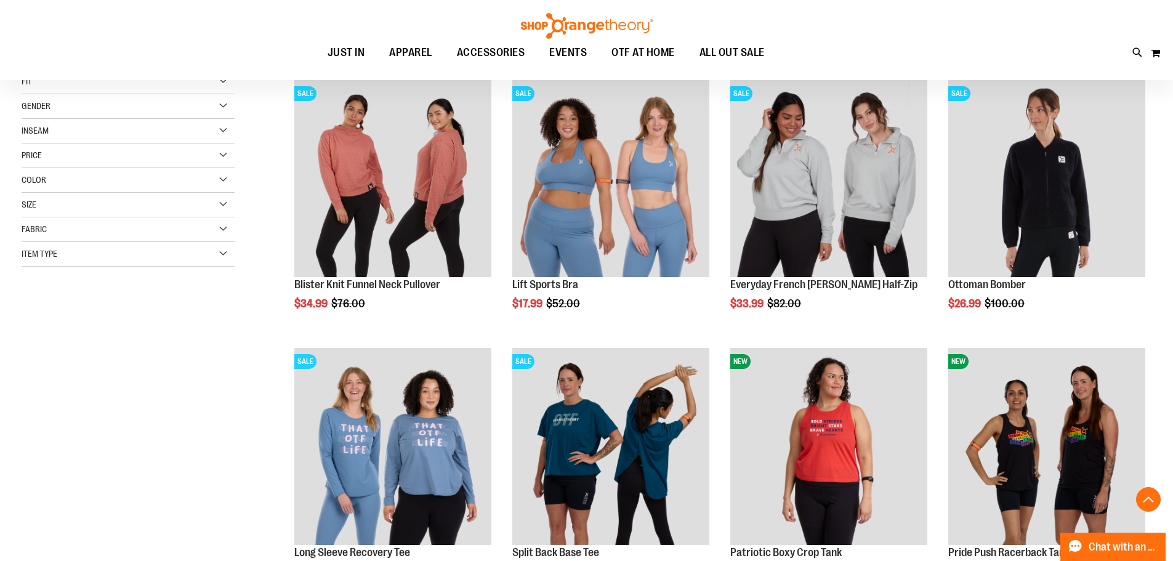
scroll to position [369, 0]
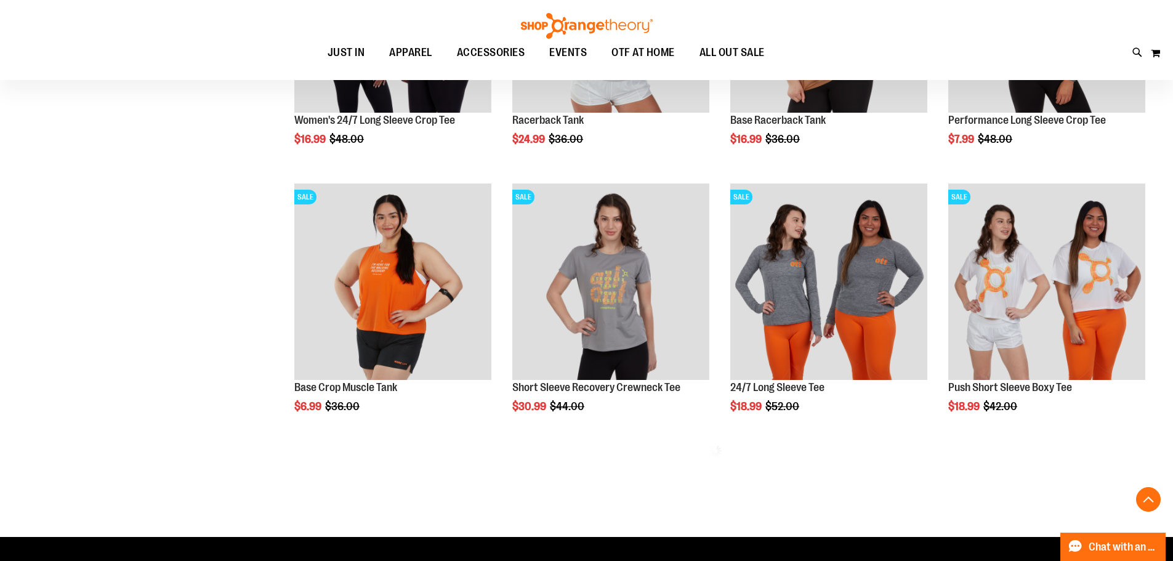
scroll to position [1354, 0]
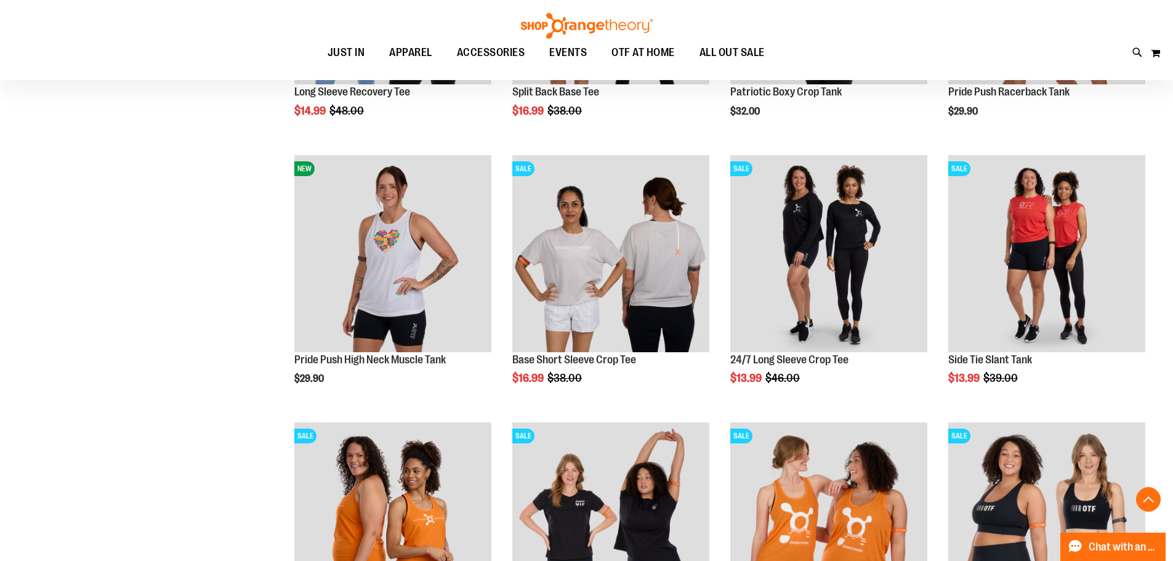
scroll to position [462, 0]
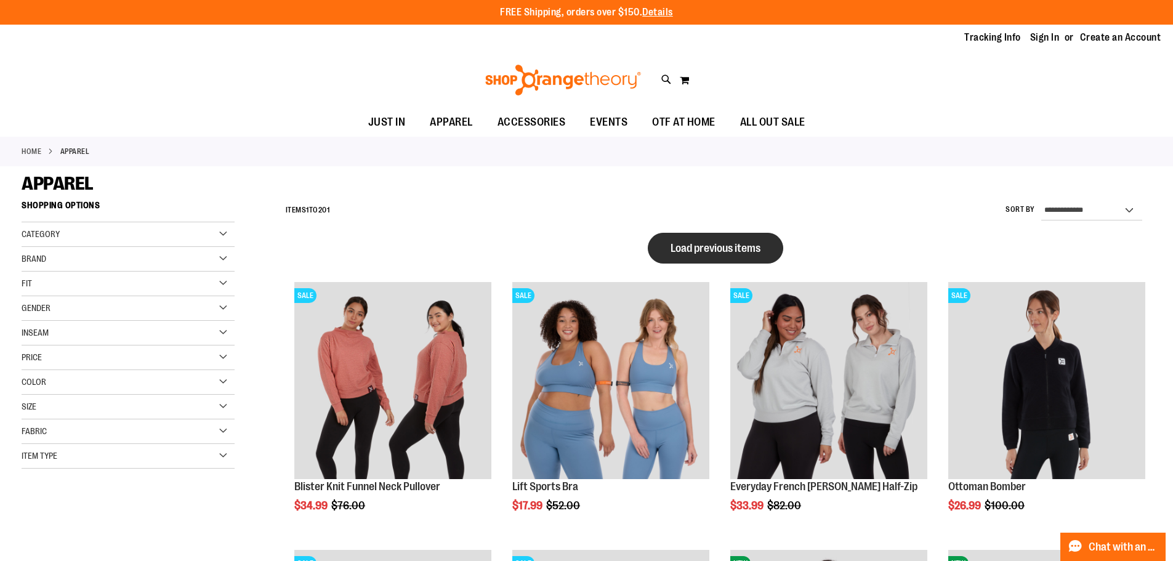
click at [696, 244] on span "Load previous items" at bounding box center [716, 248] width 90 height 12
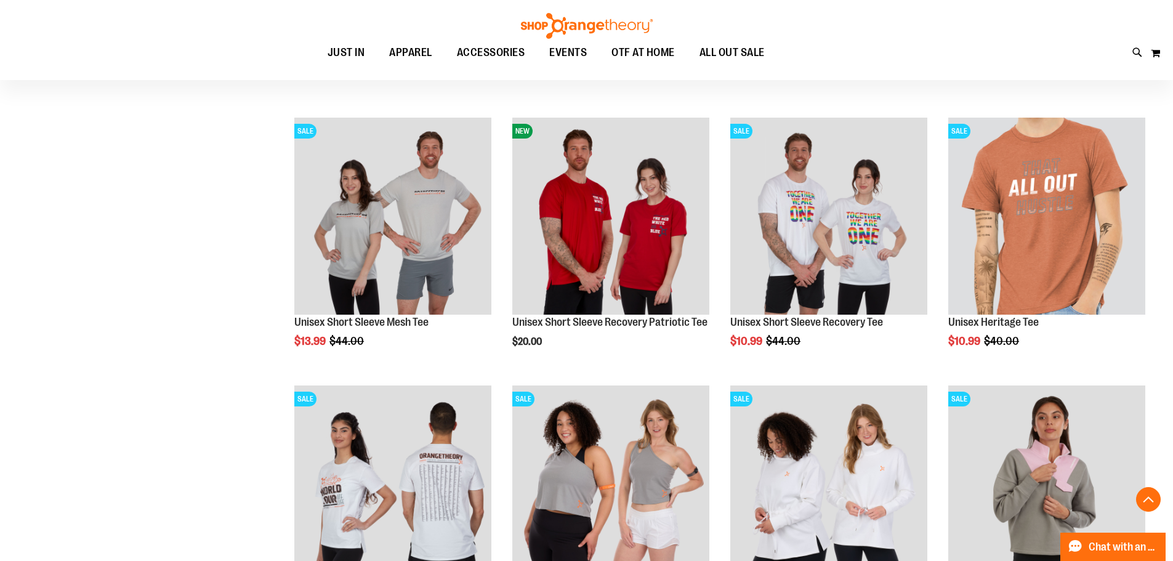
scroll to position [489, 0]
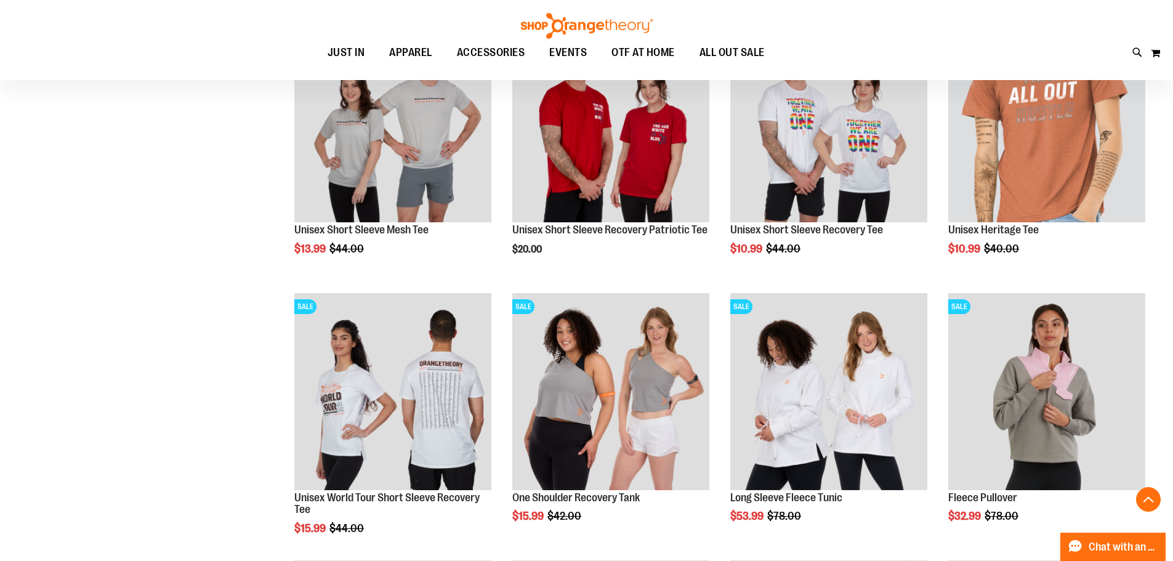
scroll to position [1, 0]
